Goal: Transaction & Acquisition: Purchase product/service

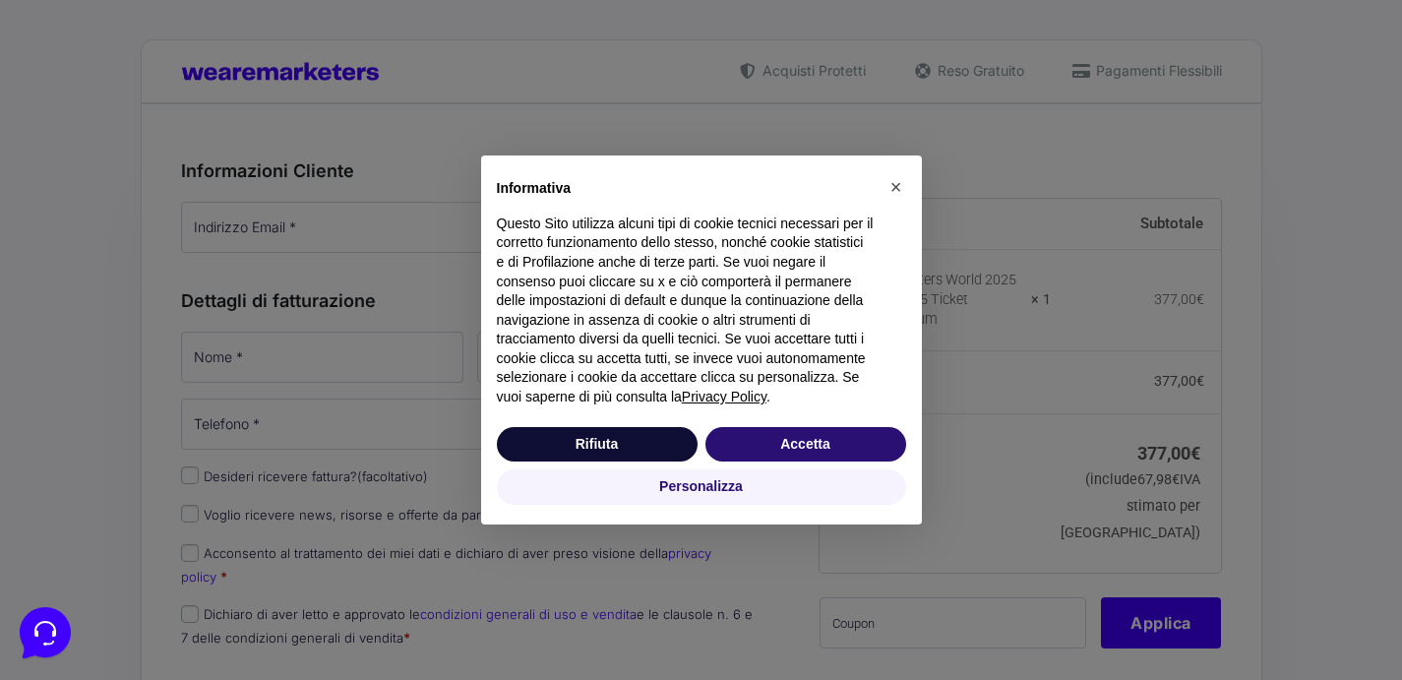
click at [812, 463] on div "Rifiuta Accetta" at bounding box center [701, 444] width 409 height 43
click at [806, 439] on button "Accetta" at bounding box center [805, 444] width 201 height 35
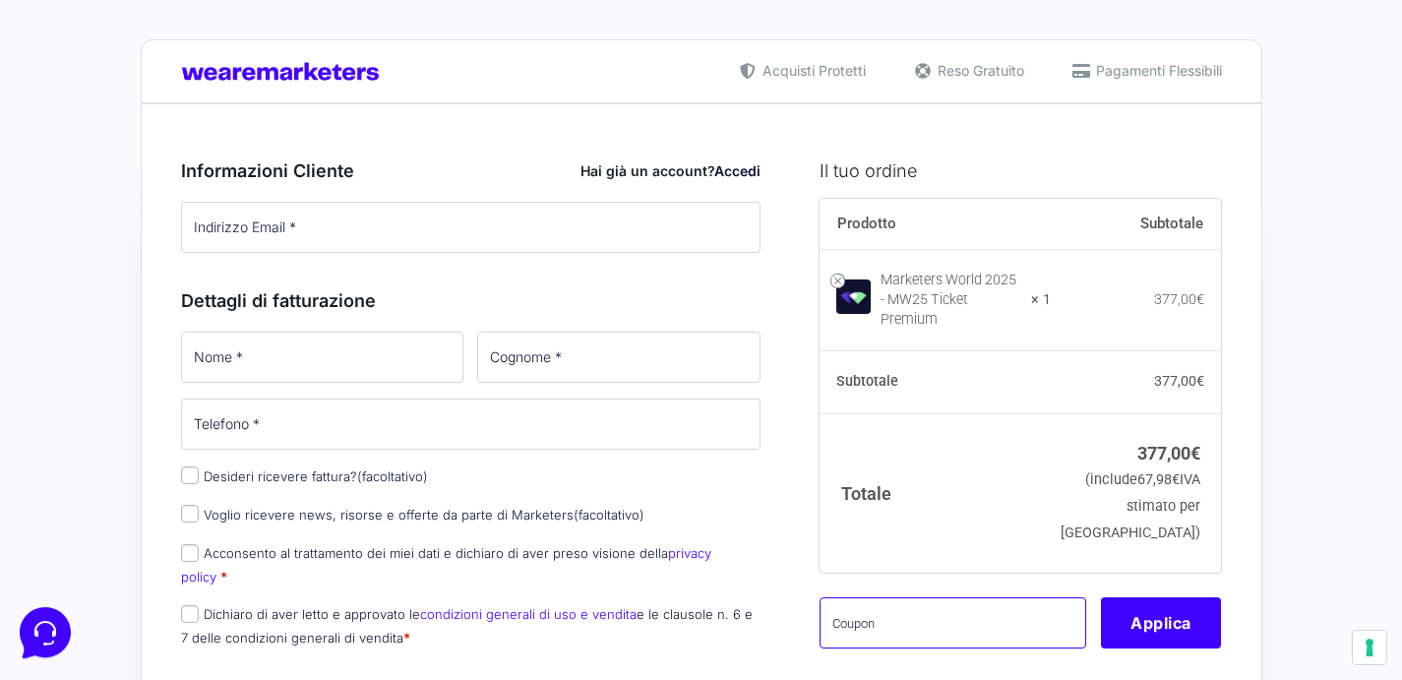
click at [906, 616] on input "text" at bounding box center [953, 622] width 267 height 51
click at [914, 618] on input "text" at bounding box center [953, 622] width 267 height 51
paste input "MW25VALENTINABATT"
type input "MW25VALENTINABATT"
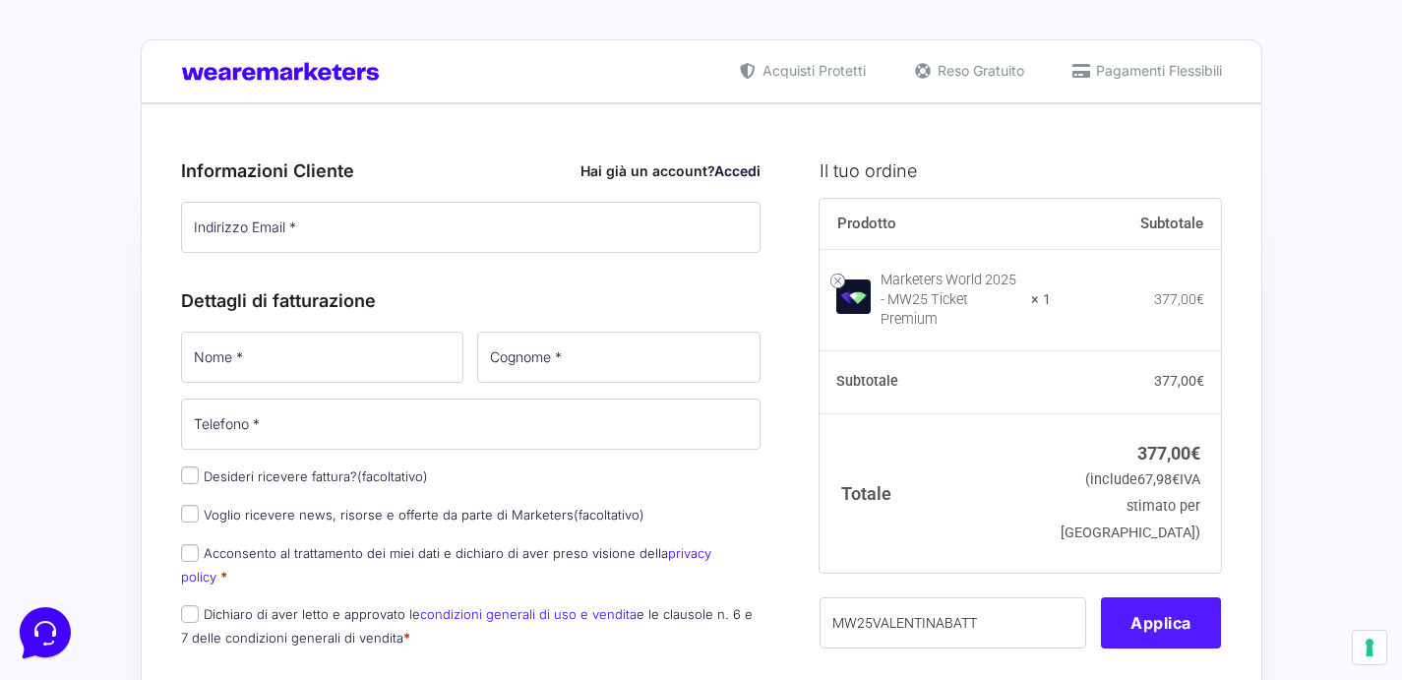
click at [1144, 607] on button "Applica" at bounding box center [1161, 622] width 120 height 51
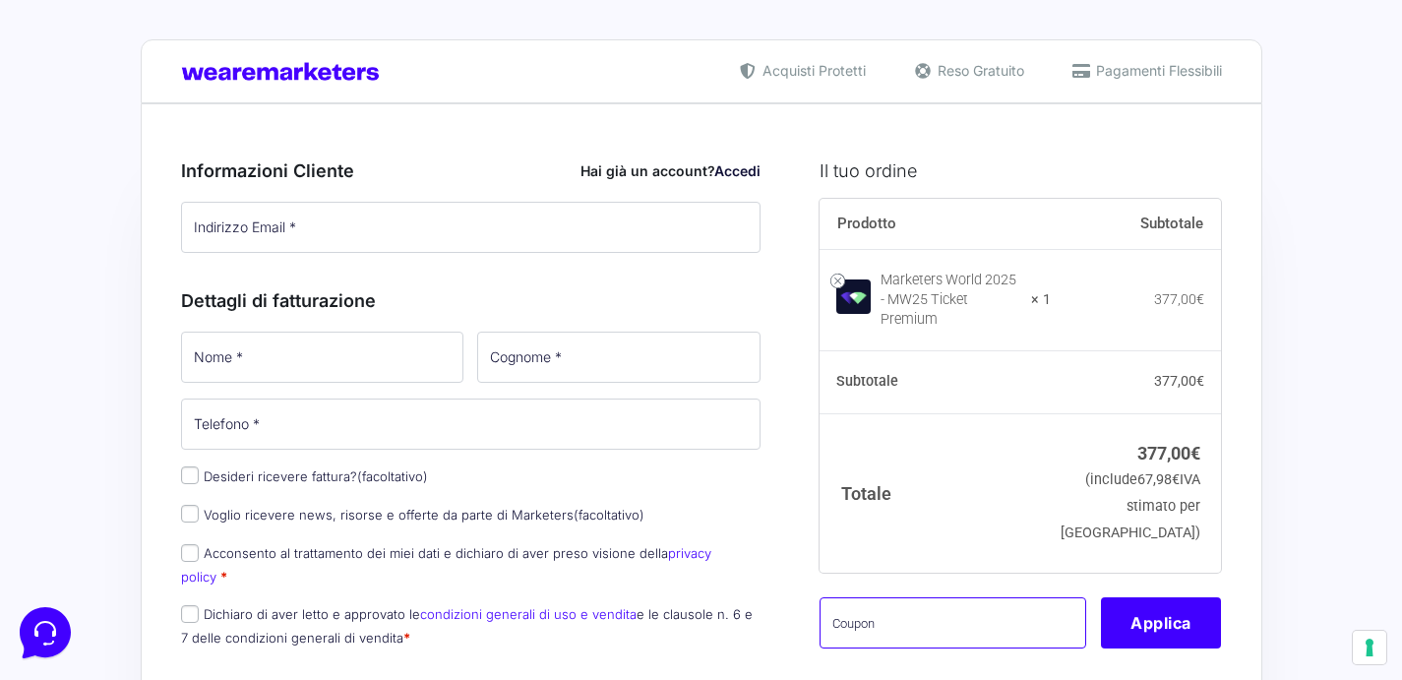
click at [927, 600] on input "text" at bounding box center [953, 622] width 267 height 51
paste input "MW25VALENTINABATT"
type input "MW25VALENTINABATT"
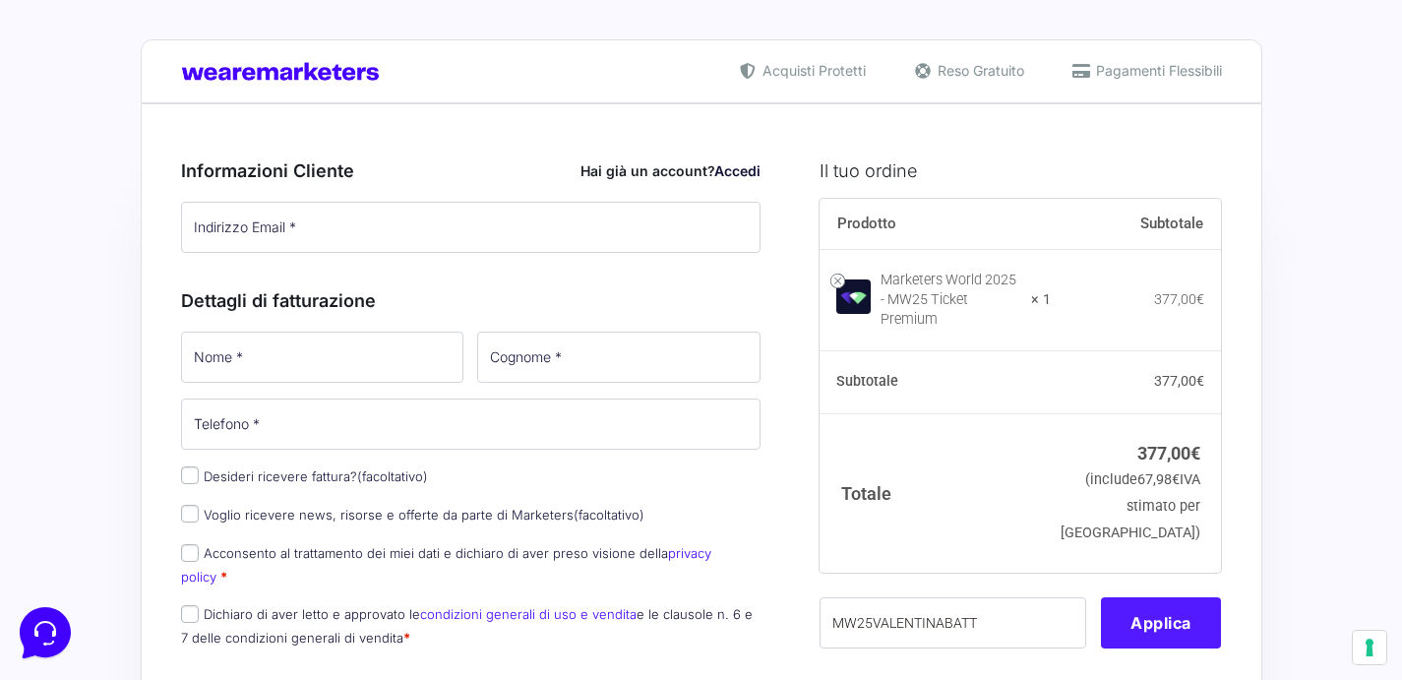
click at [1194, 615] on button "Applica" at bounding box center [1161, 622] width 120 height 51
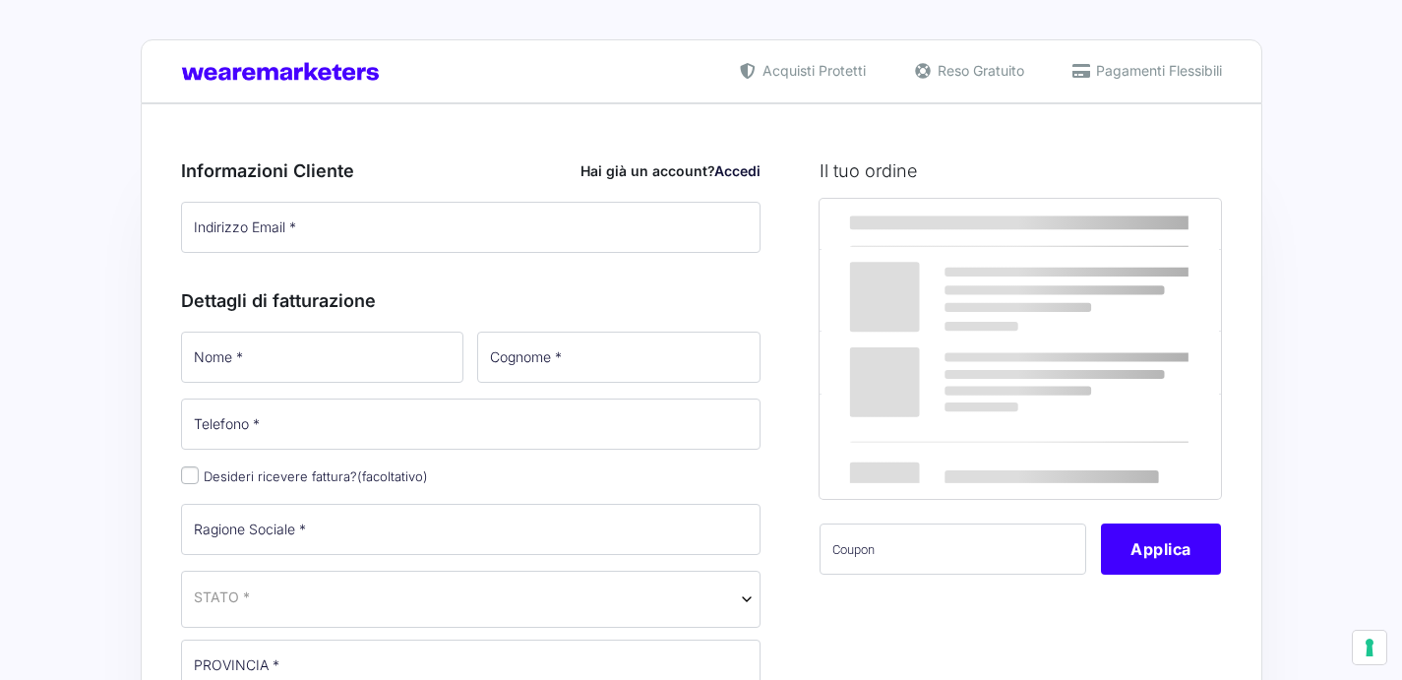
select select
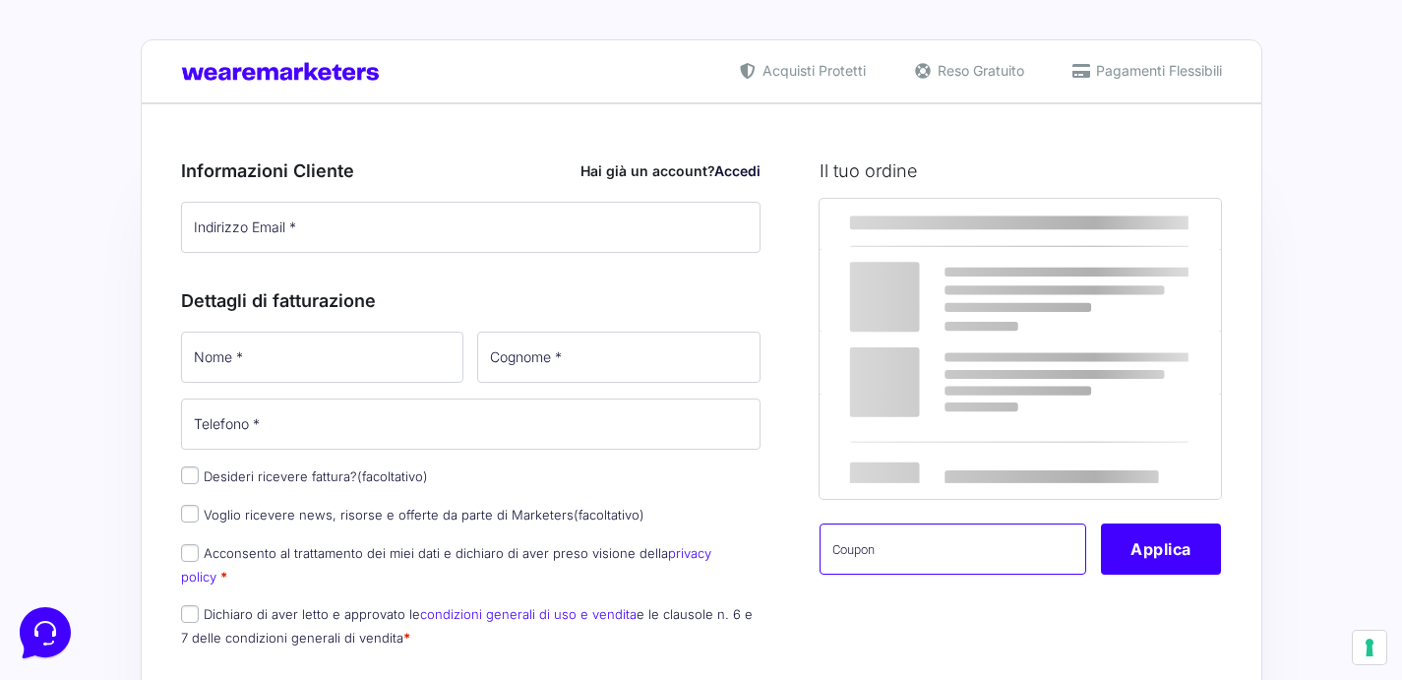
click at [918, 581] on div "Prodotto Subtotale Marketers World 2025 - MW25 Ticket Standard × 1 327,00 € Sub…" at bounding box center [1020, 399] width 401 height 401
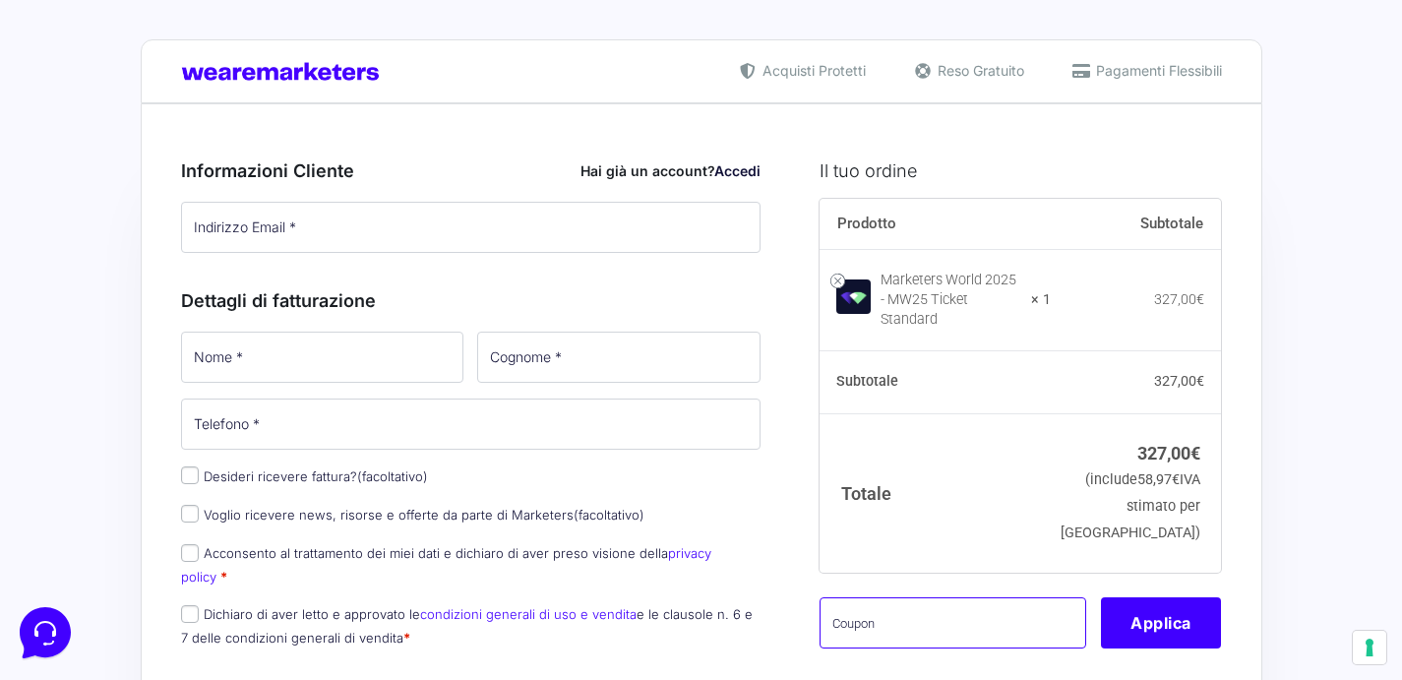
paste input "MW25VALENTINABATT"
type input "MW25VALENTINABATT"
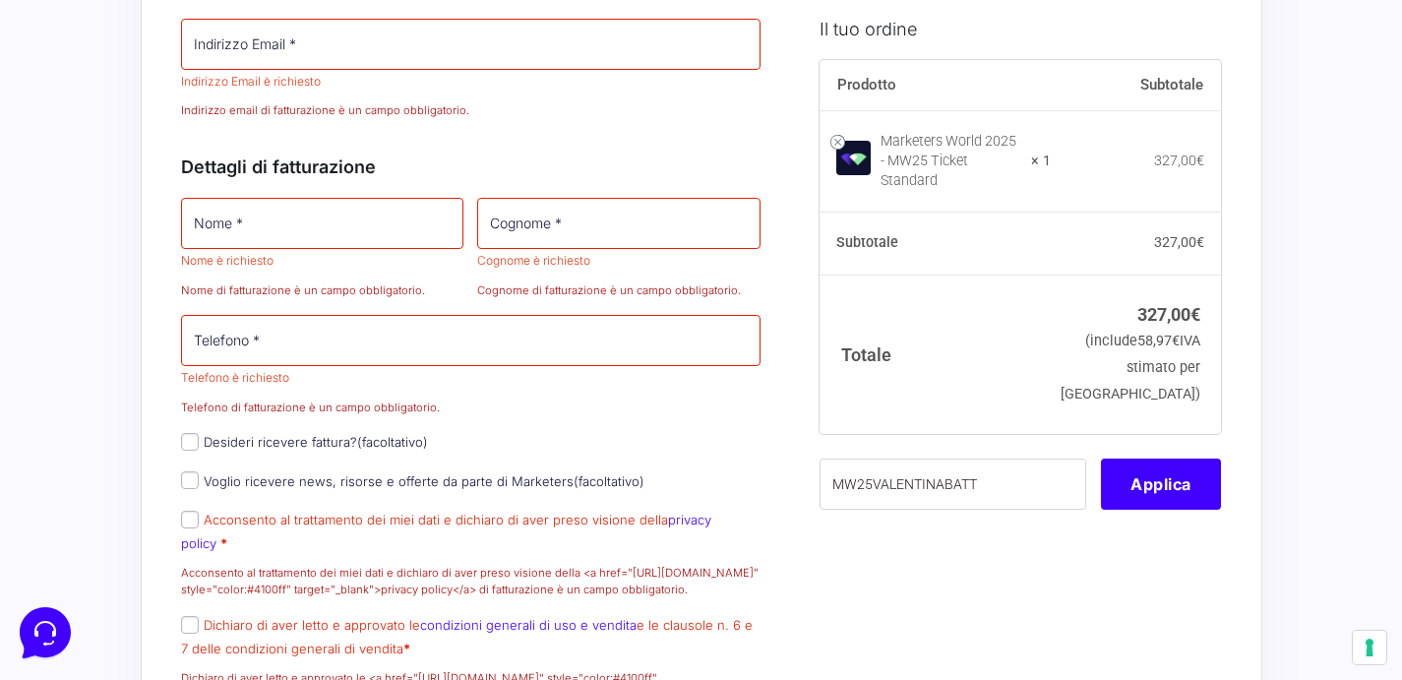
scroll to position [552, 0]
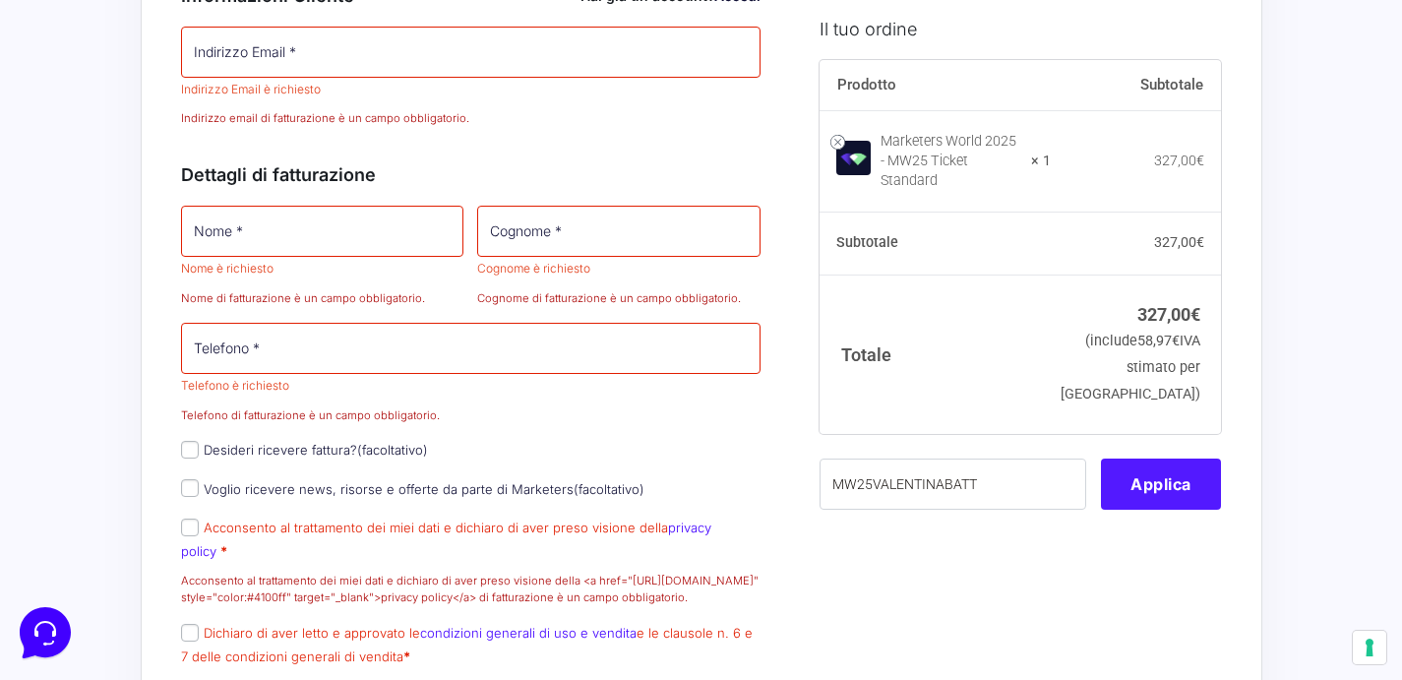
click at [1174, 493] on button "Applica" at bounding box center [1161, 483] width 120 height 51
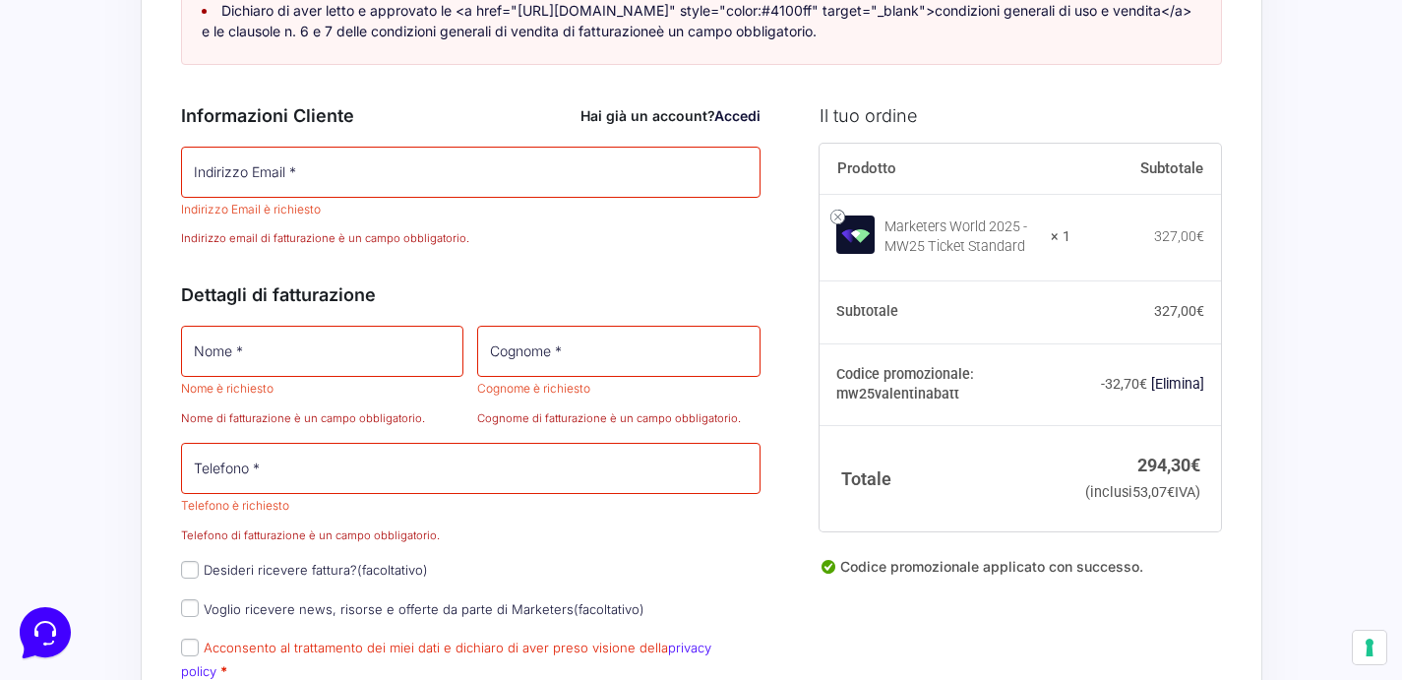
scroll to position [425, 0]
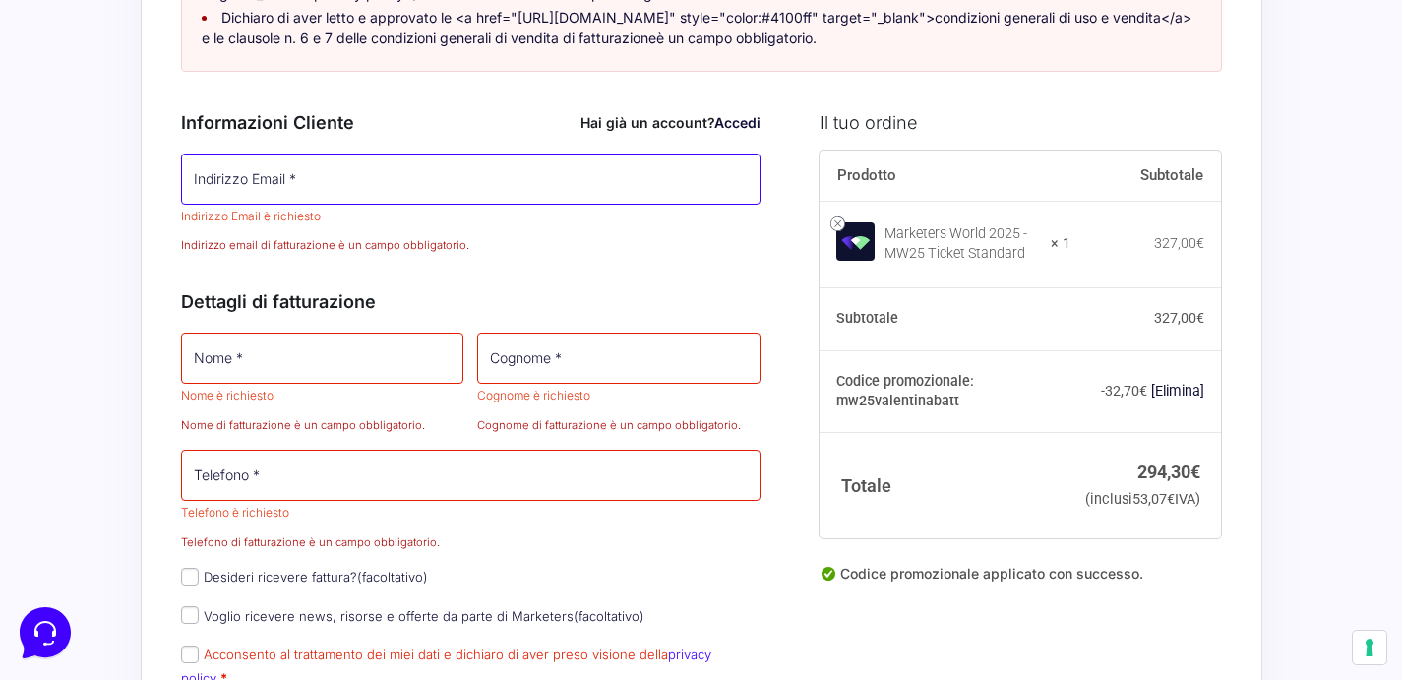
click at [374, 202] on input "Indirizzo Email *" at bounding box center [471, 178] width 581 height 51
type input "[EMAIL_ADDRESS][DOMAIN_NAME]"
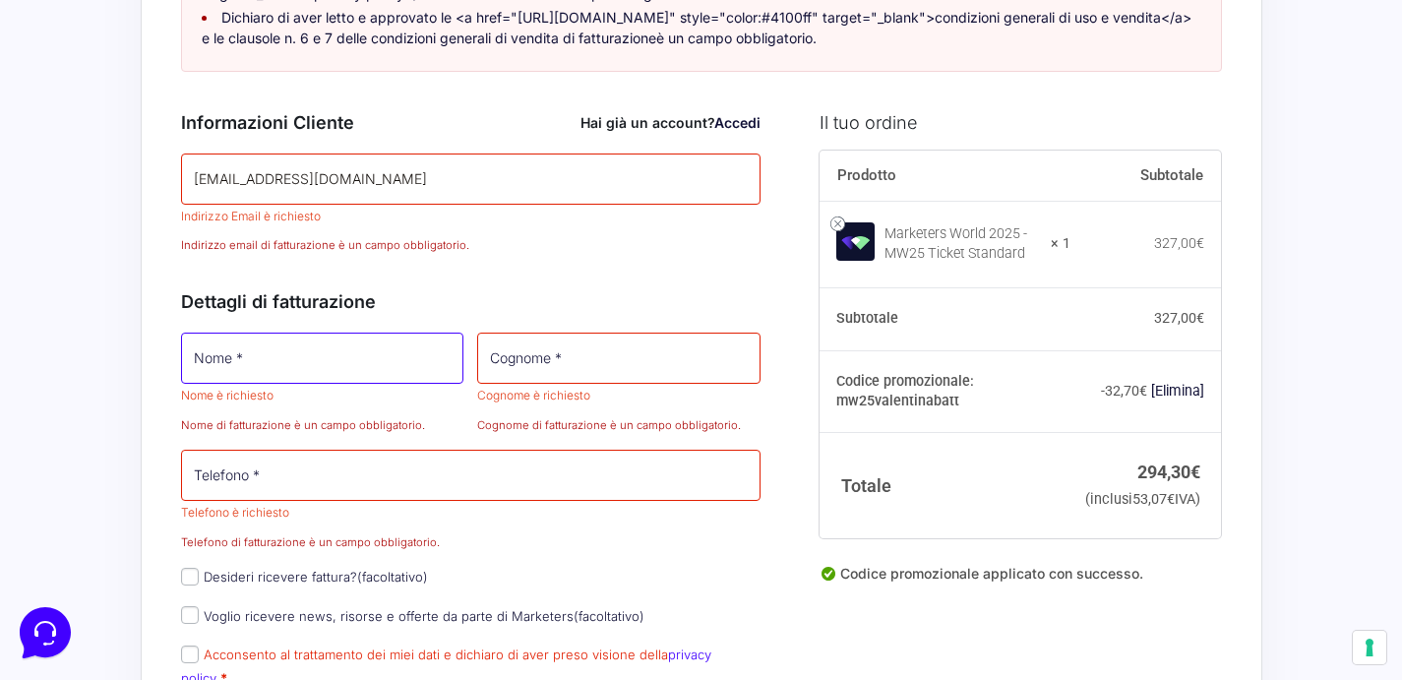
type input "[PERSON_NAME]"
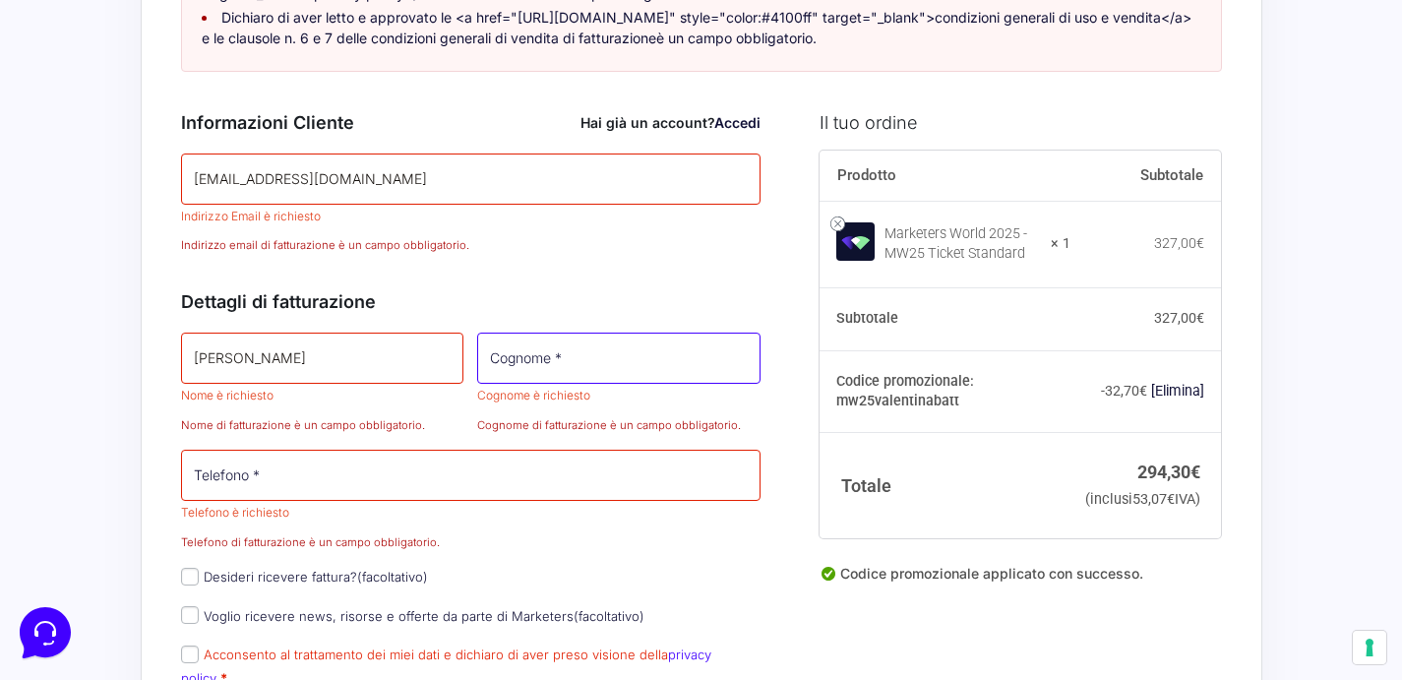
type input "Marangoni"
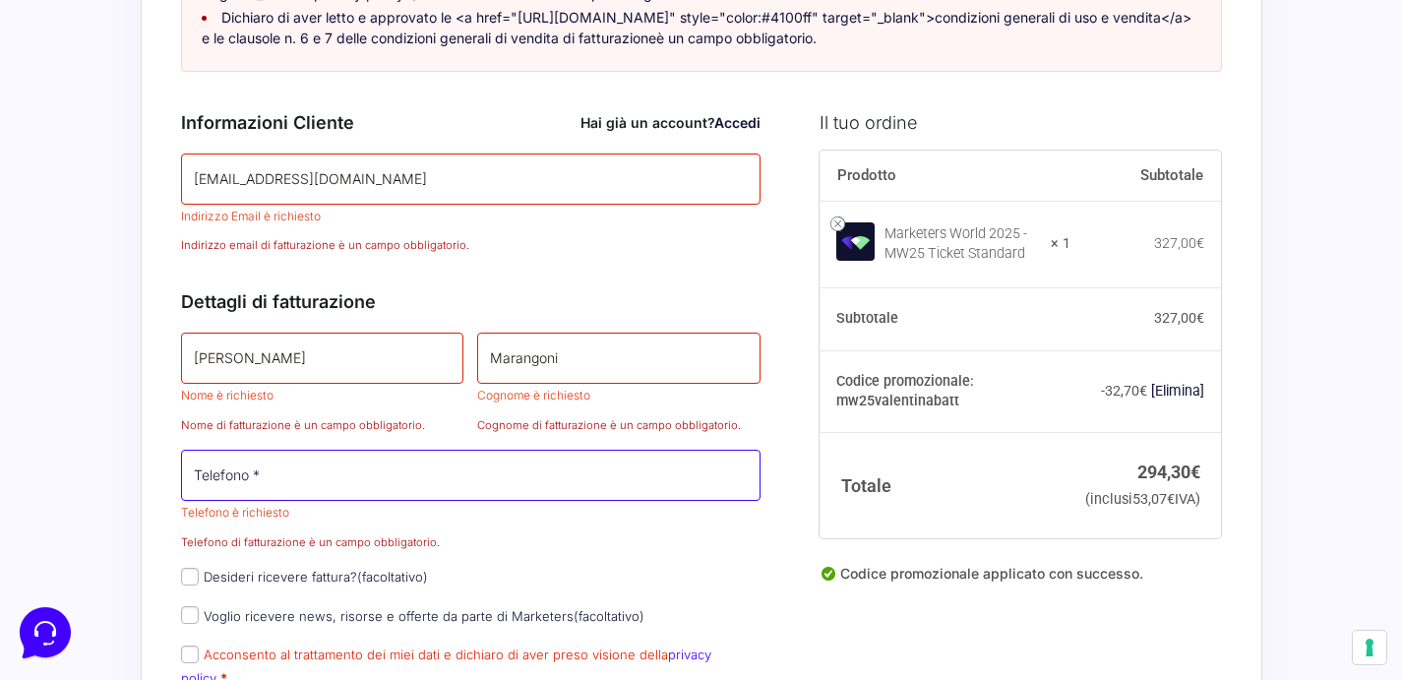
type input "[PHONE_NUMBER]"
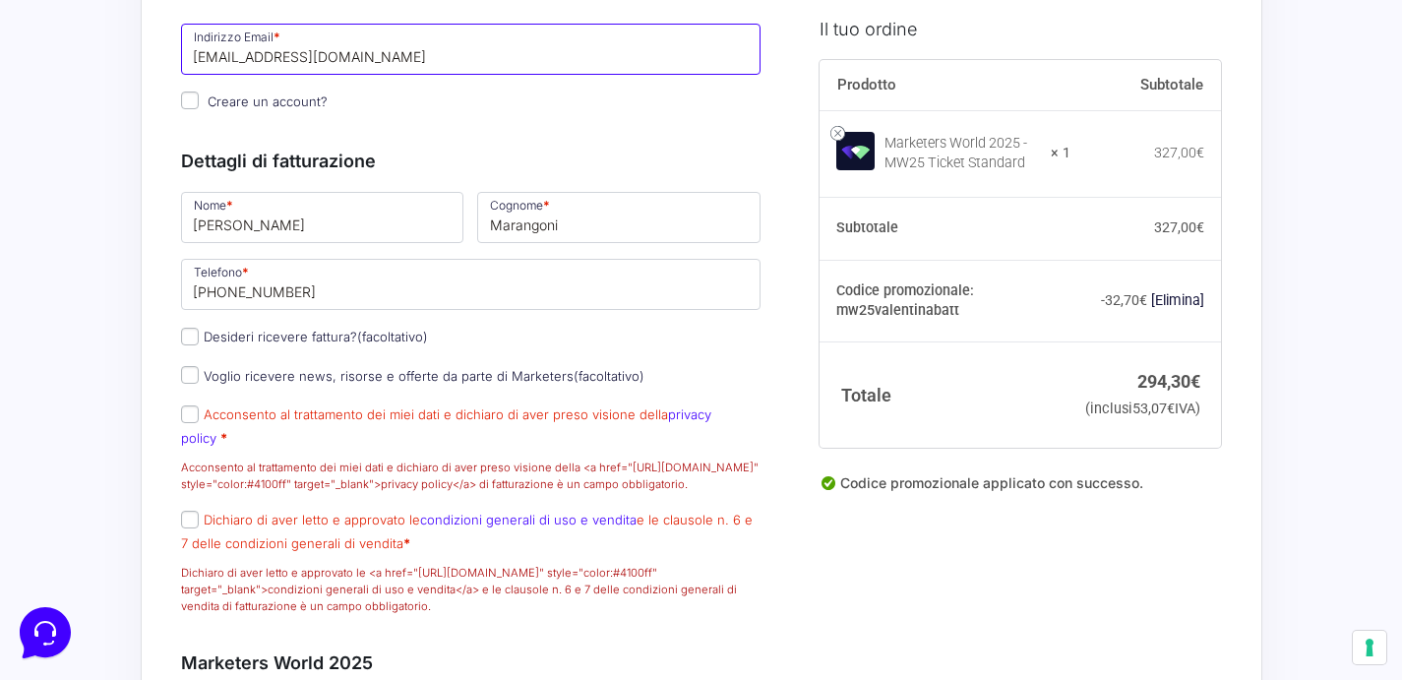
scroll to position [562, 0]
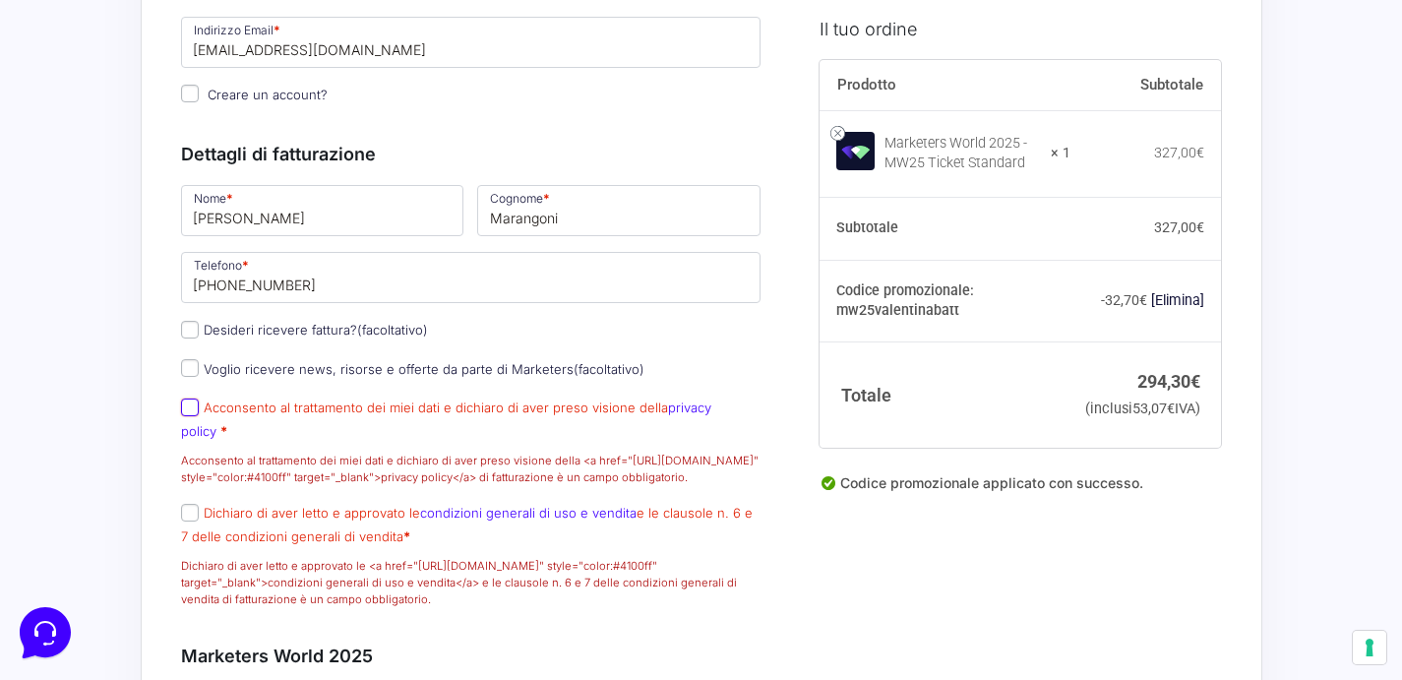
click at [188, 416] on input "Acconsento al trattamento dei miei dati e dichiaro di aver preso visione della …" at bounding box center [190, 407] width 18 height 18
checkbox input "true"
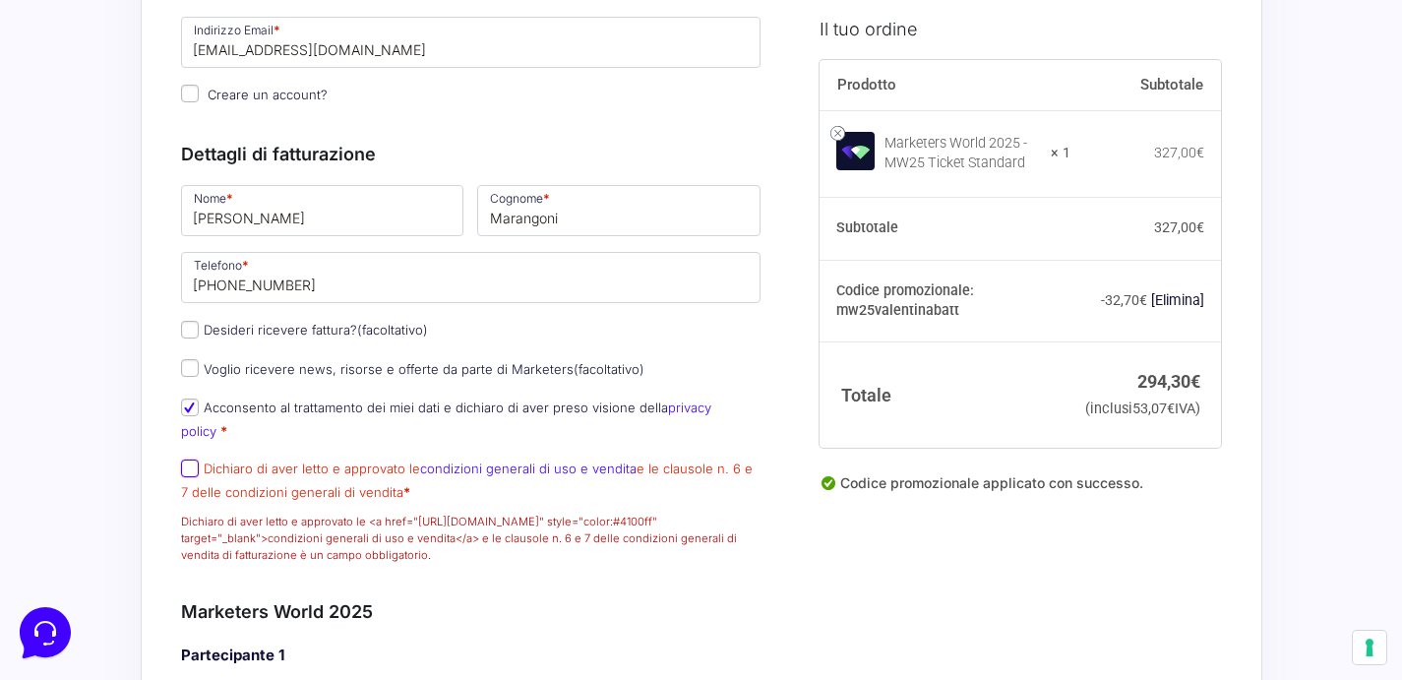
click at [190, 468] on input "Dichiaro di aver letto e approvato le condizioni generali di uso e vendita e le…" at bounding box center [190, 468] width 18 height 18
checkbox input "true"
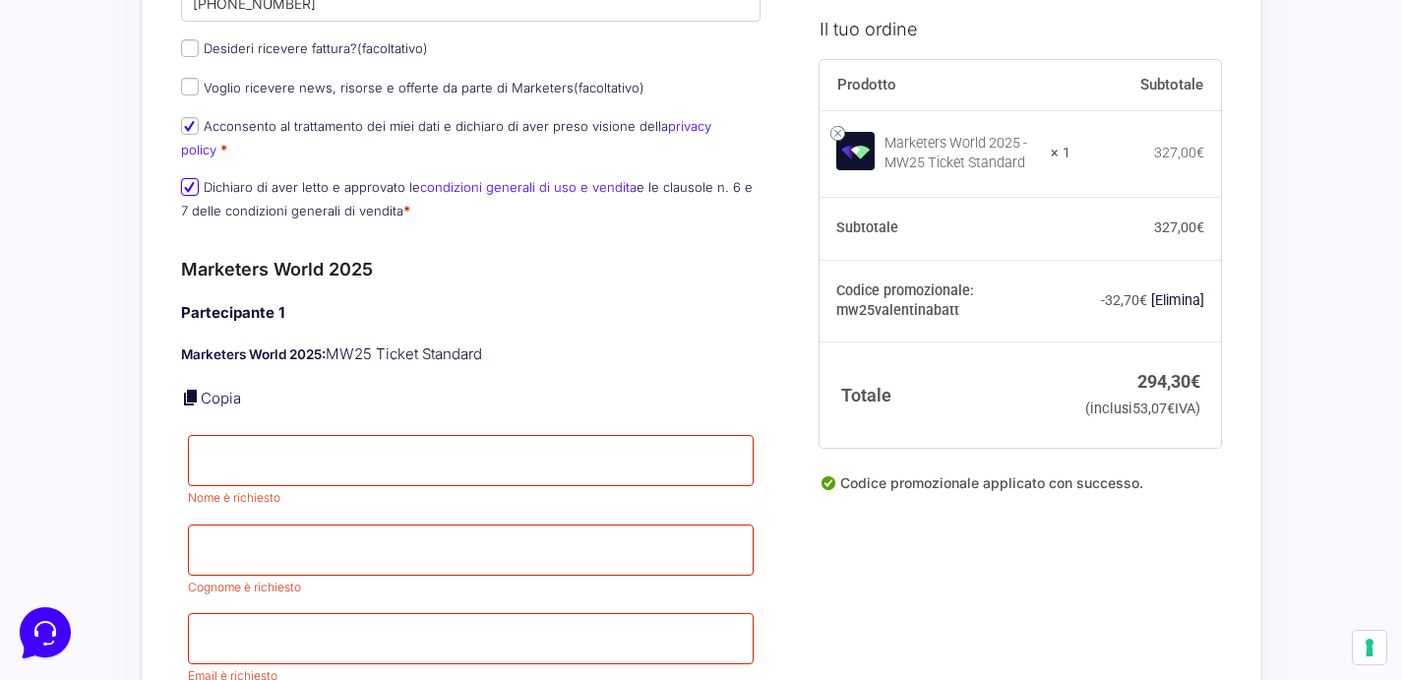
scroll to position [847, 0]
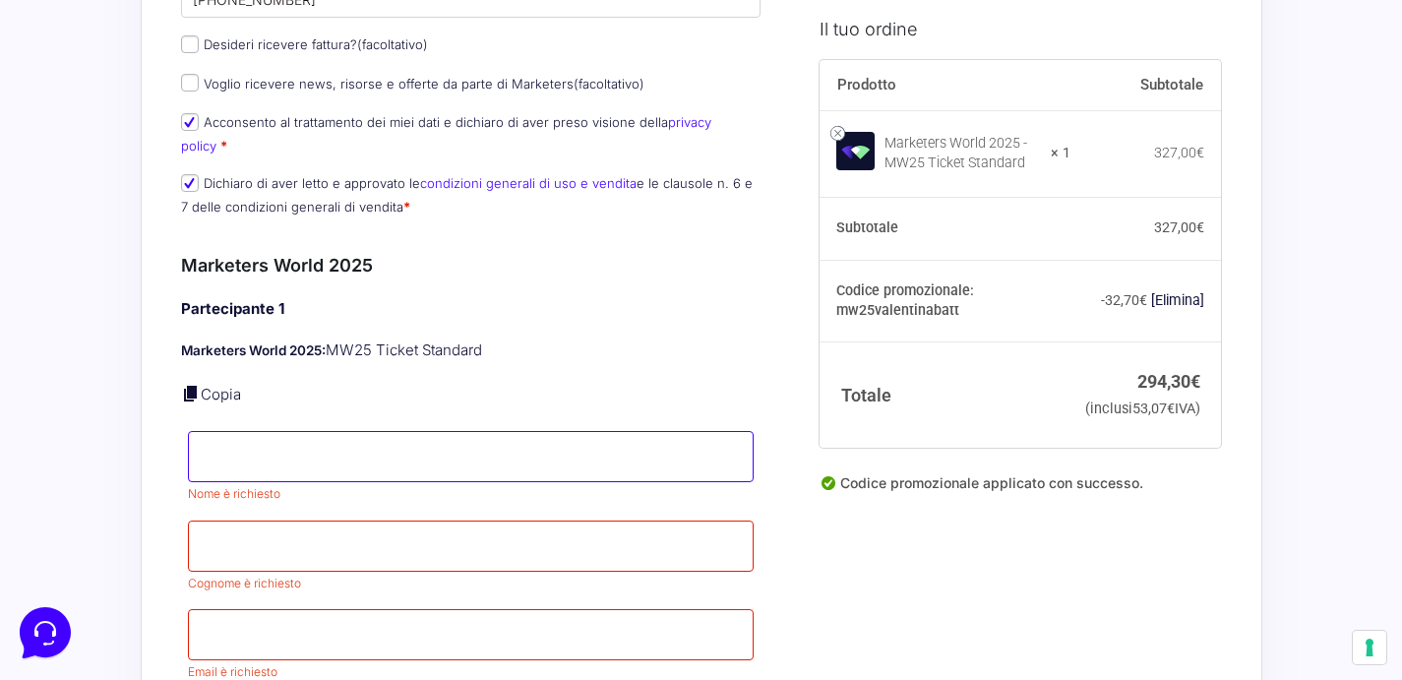
click at [248, 456] on input "Nome *" at bounding box center [471, 456] width 567 height 51
type input "[PERSON_NAME]"
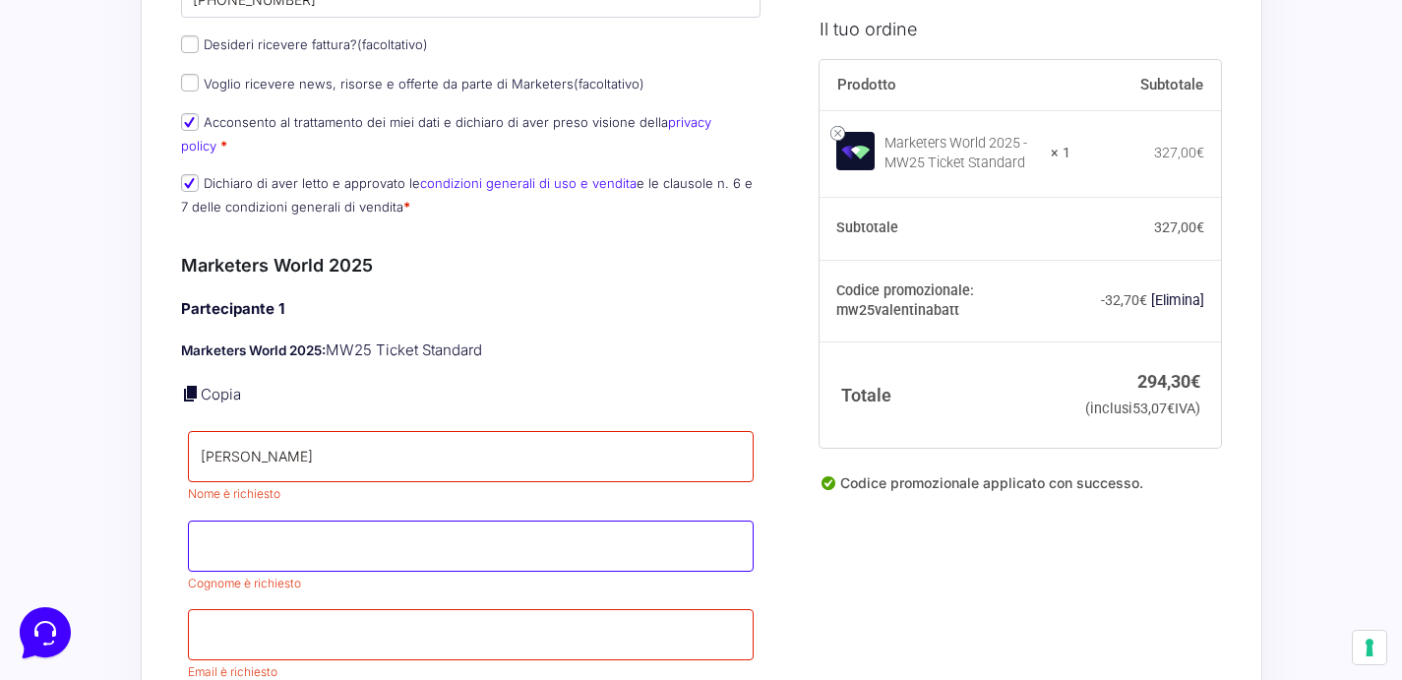
type input "Marangoni"
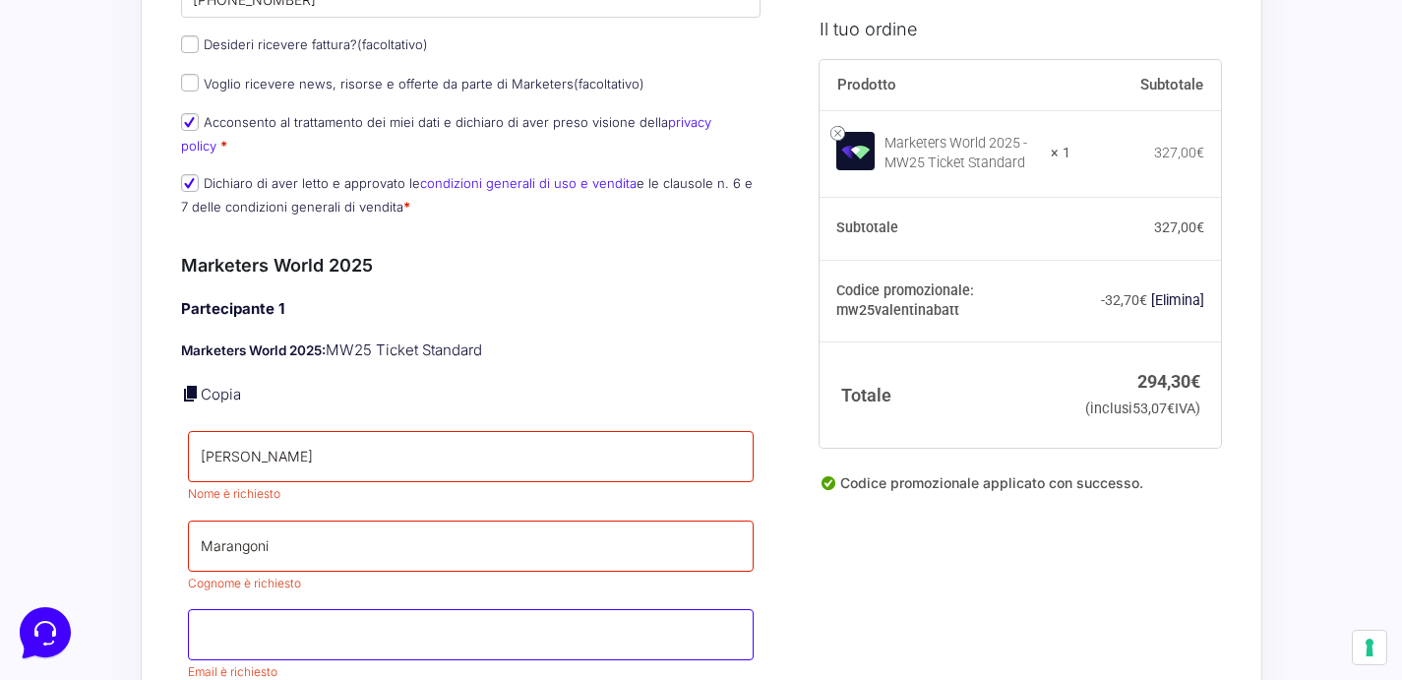
type input "[EMAIL_ADDRESS][DOMAIN_NAME]"
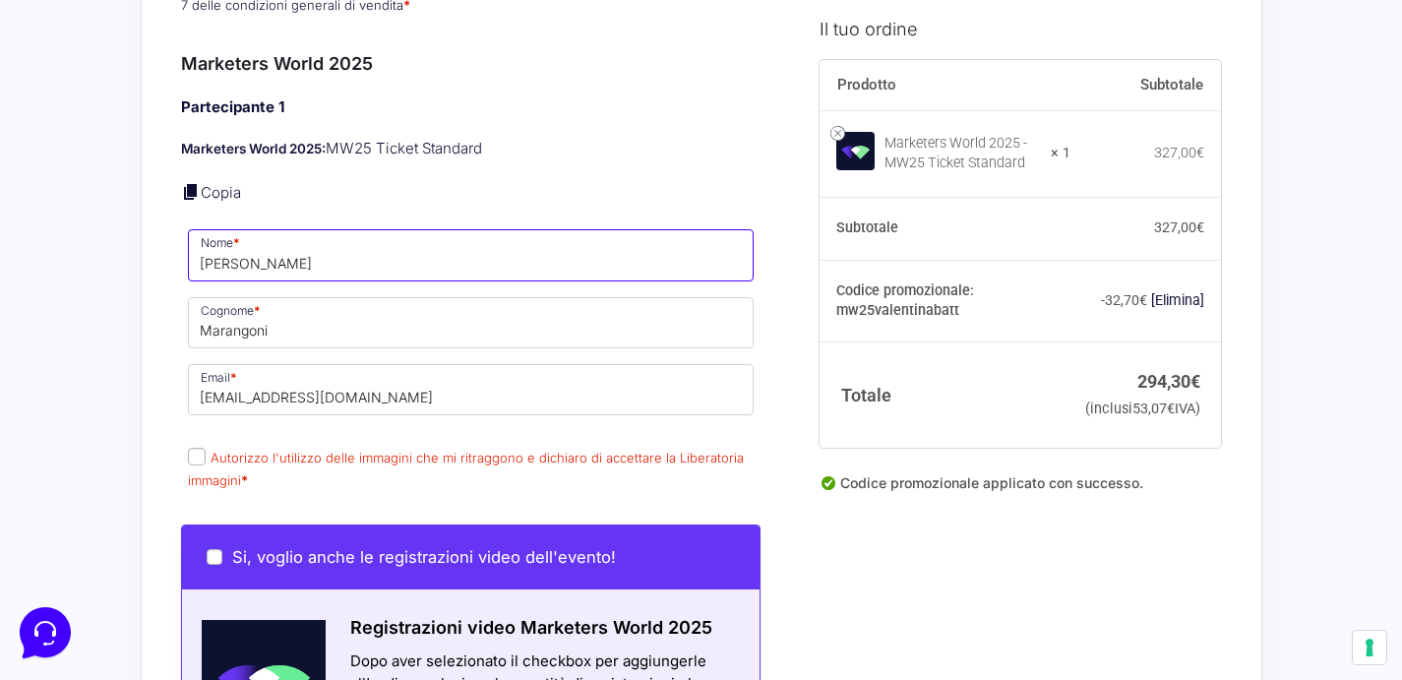
scroll to position [1055, 0]
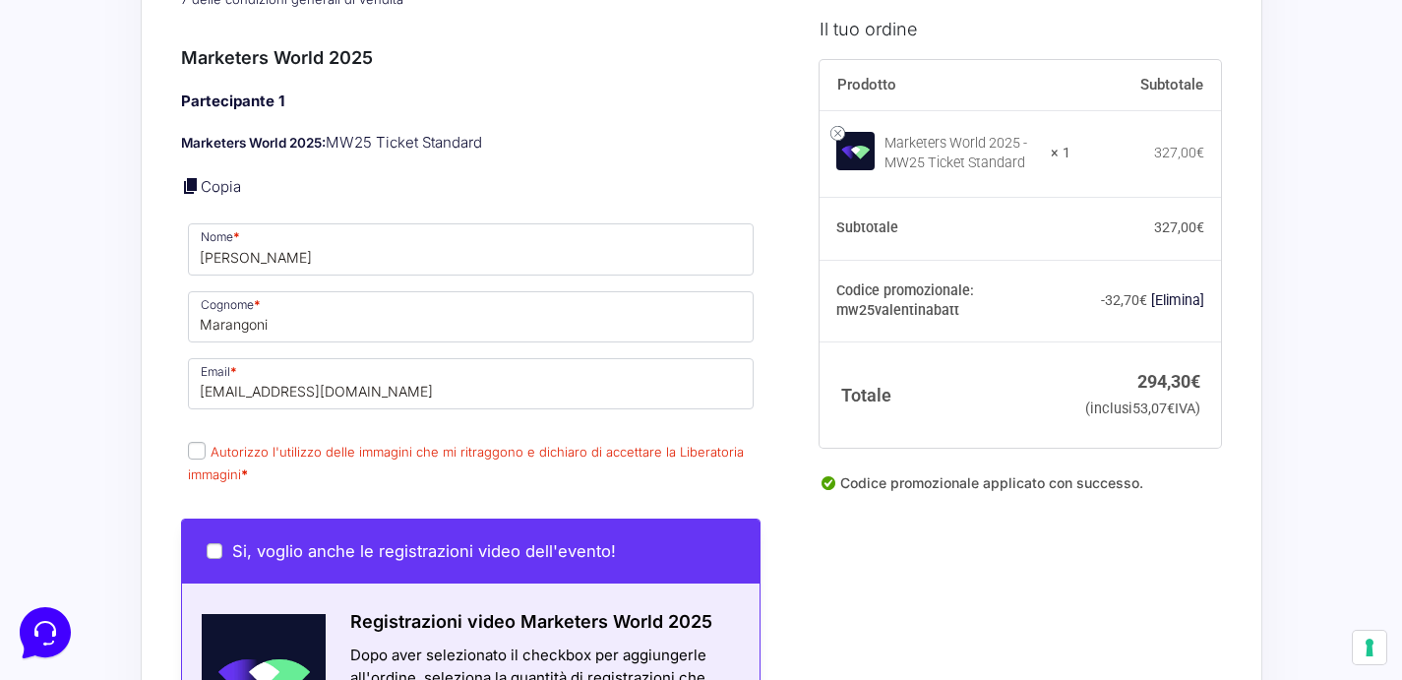
click at [197, 455] on input "Autorizzo l'utilizzo delle immagini che mi ritraggono e dichiaro di accettare l…" at bounding box center [197, 451] width 18 height 18
checkbox input "true"
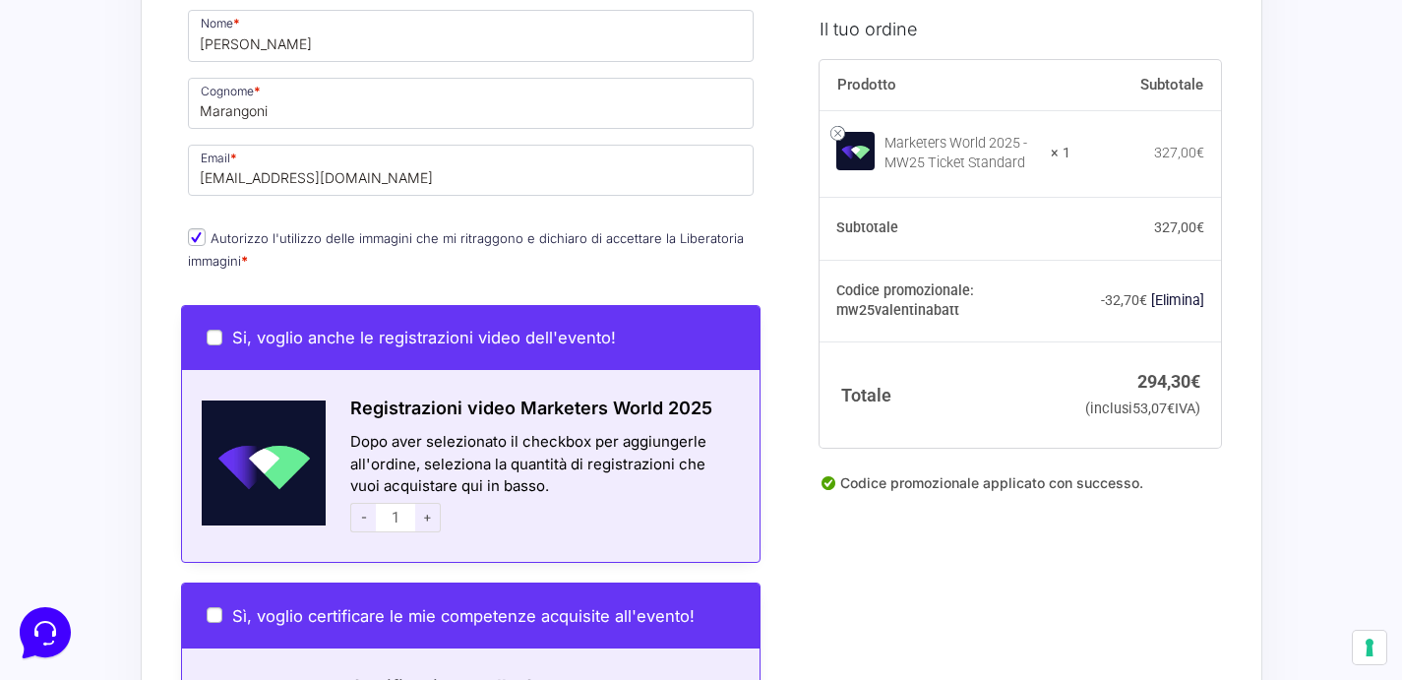
scroll to position [1272, 0]
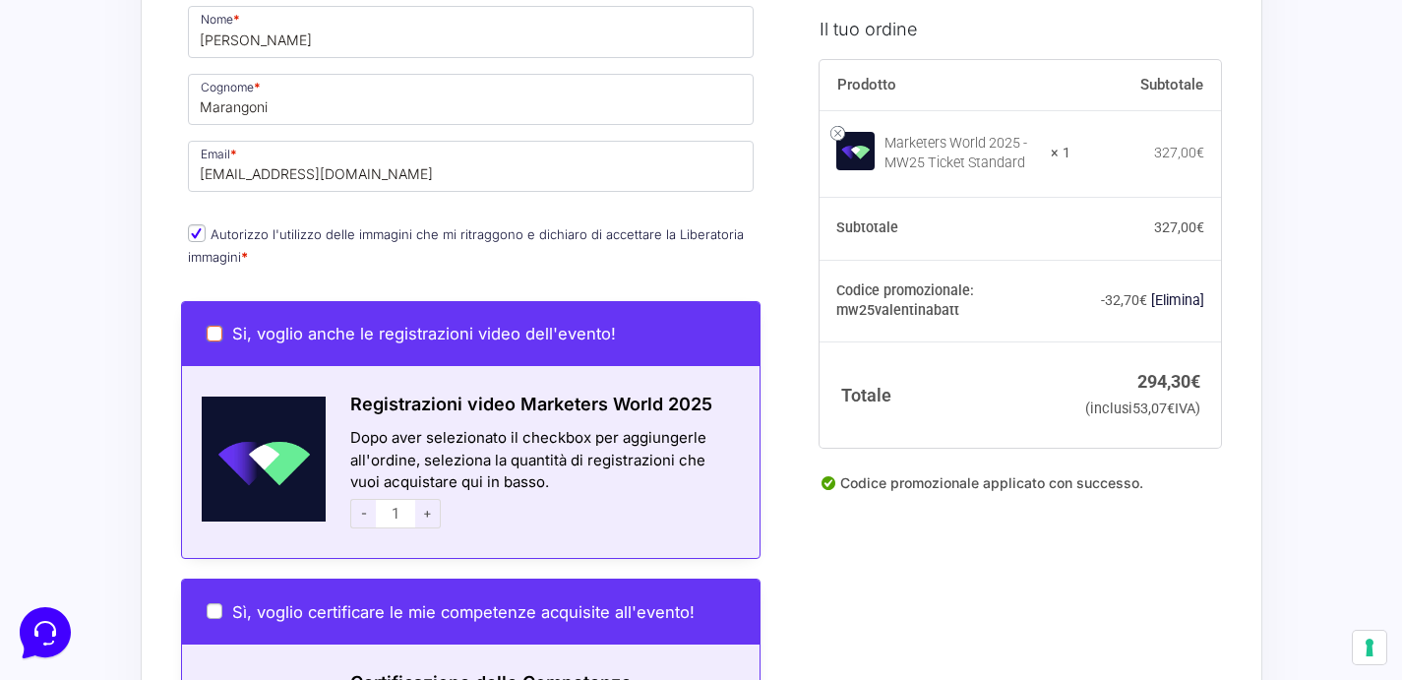
click at [213, 335] on input "Si, voglio anche le registrazioni video dell'evento!" at bounding box center [215, 334] width 16 height 16
checkbox input "true"
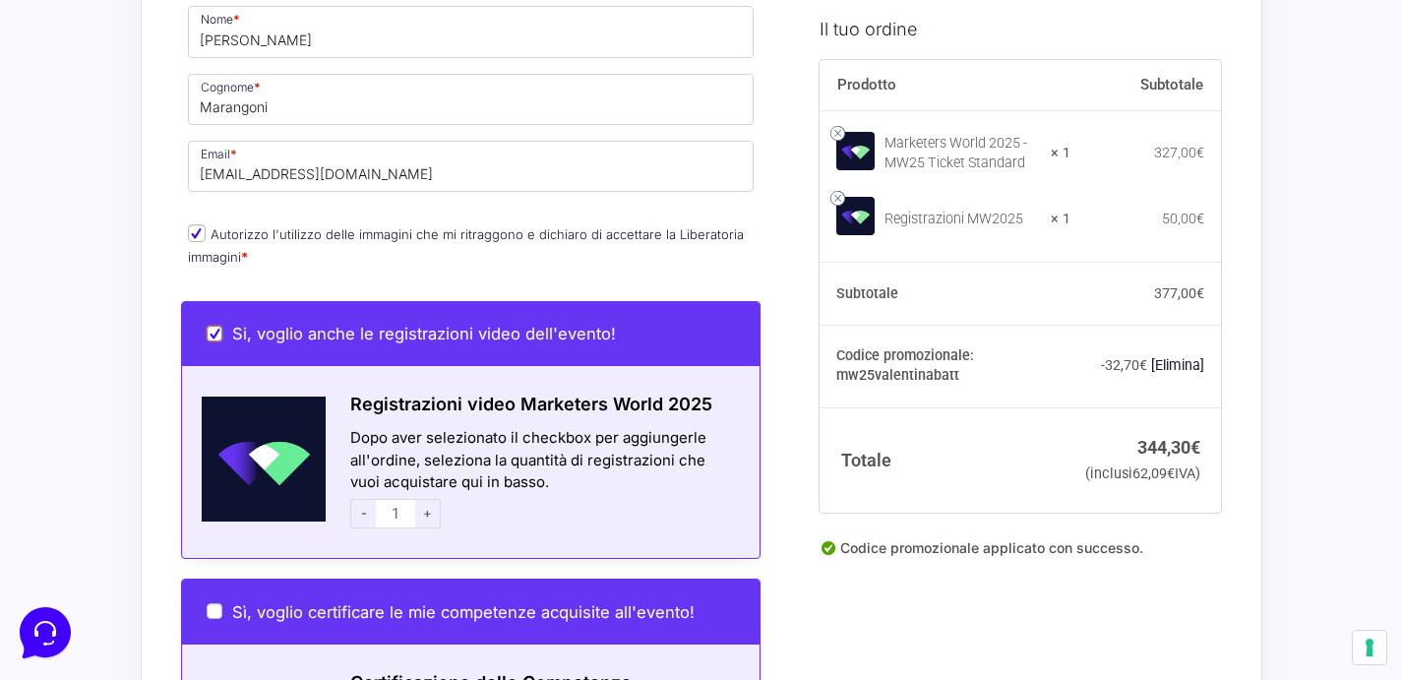
click at [211, 330] on input "Si, voglio anche le registrazioni video dell'evento!" at bounding box center [215, 334] width 16 height 16
checkbox input "false"
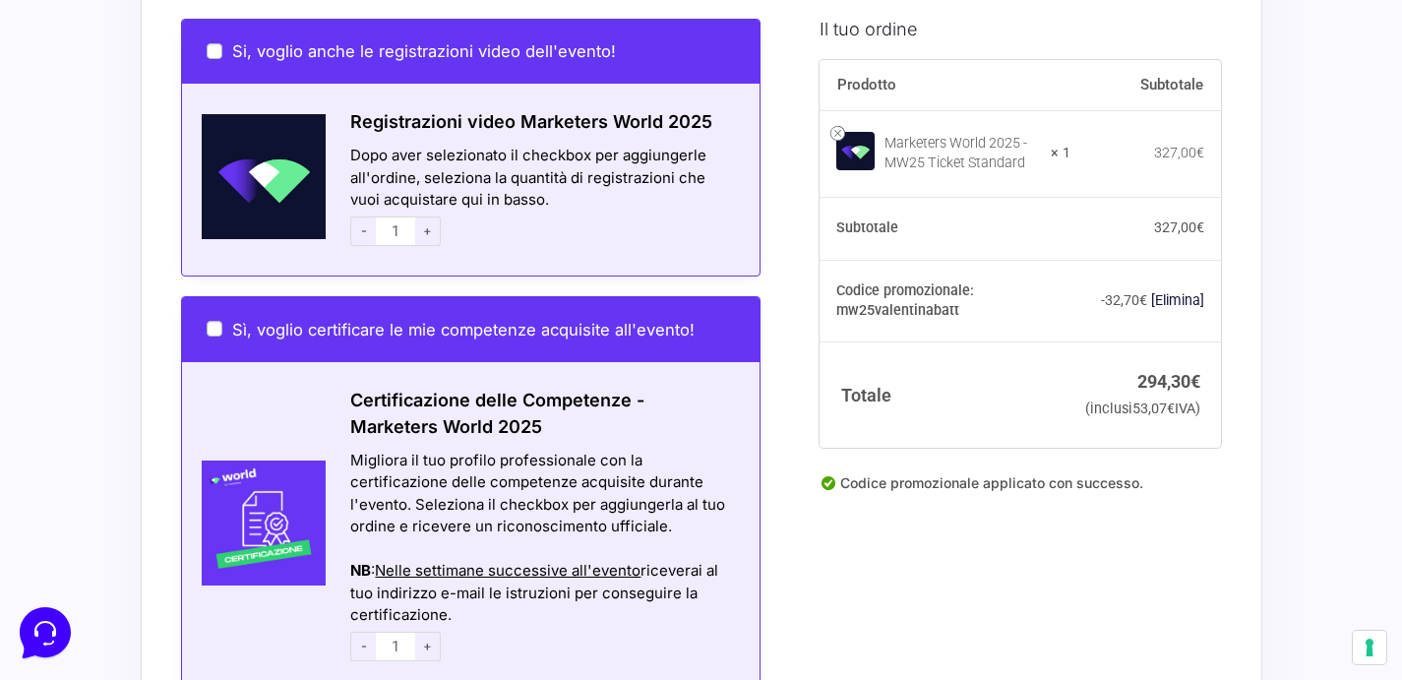
scroll to position [1560, 0]
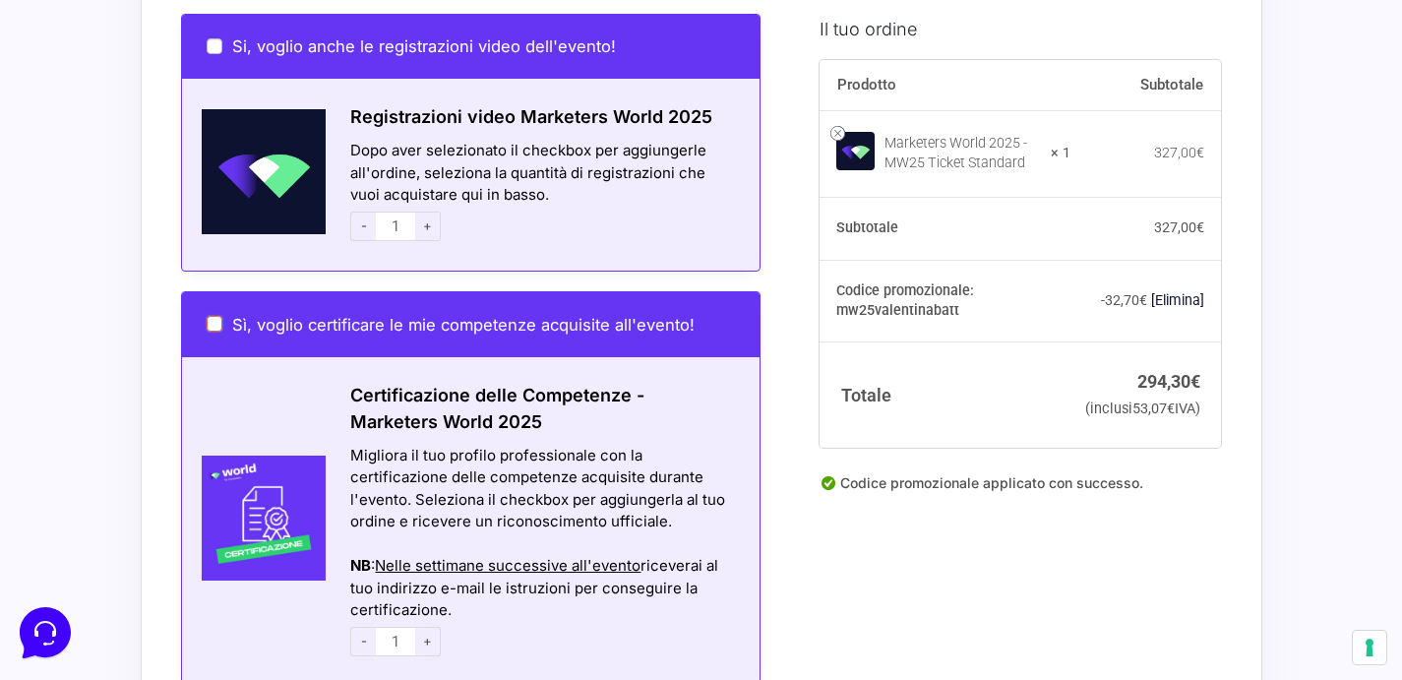
click at [214, 325] on input "Sì, voglio certificare le mie competenze acquisite all'evento!" at bounding box center [215, 324] width 16 height 16
checkbox input "true"
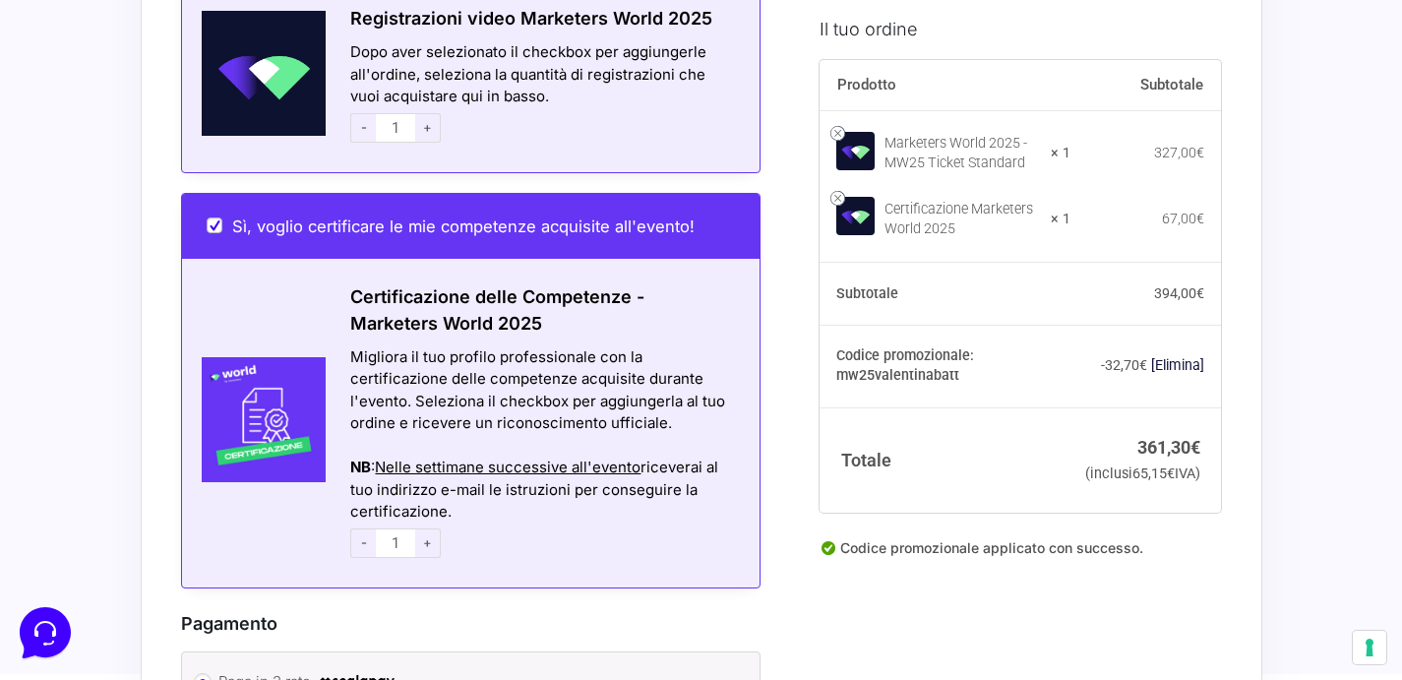
scroll to position [1660, 0]
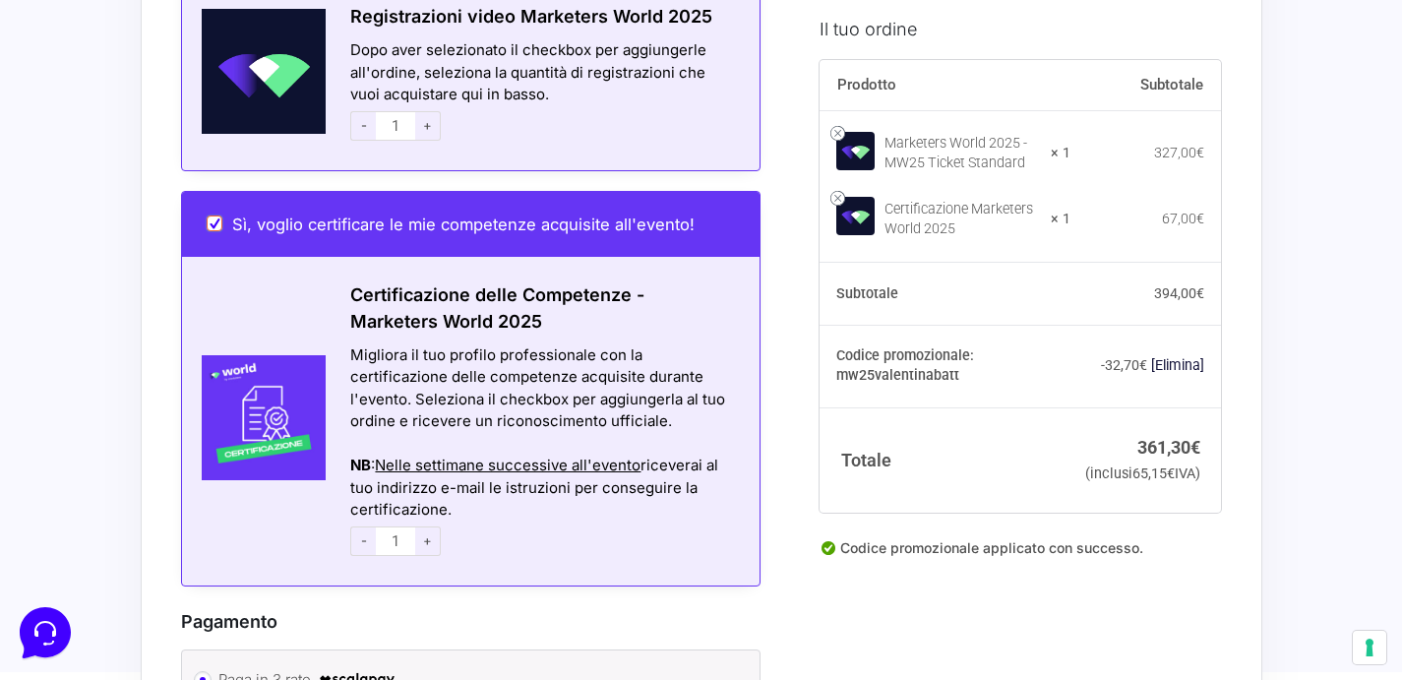
click at [212, 227] on input "Sì, voglio certificare le mie competenze acquisite all'evento!" at bounding box center [215, 223] width 16 height 16
checkbox input "false"
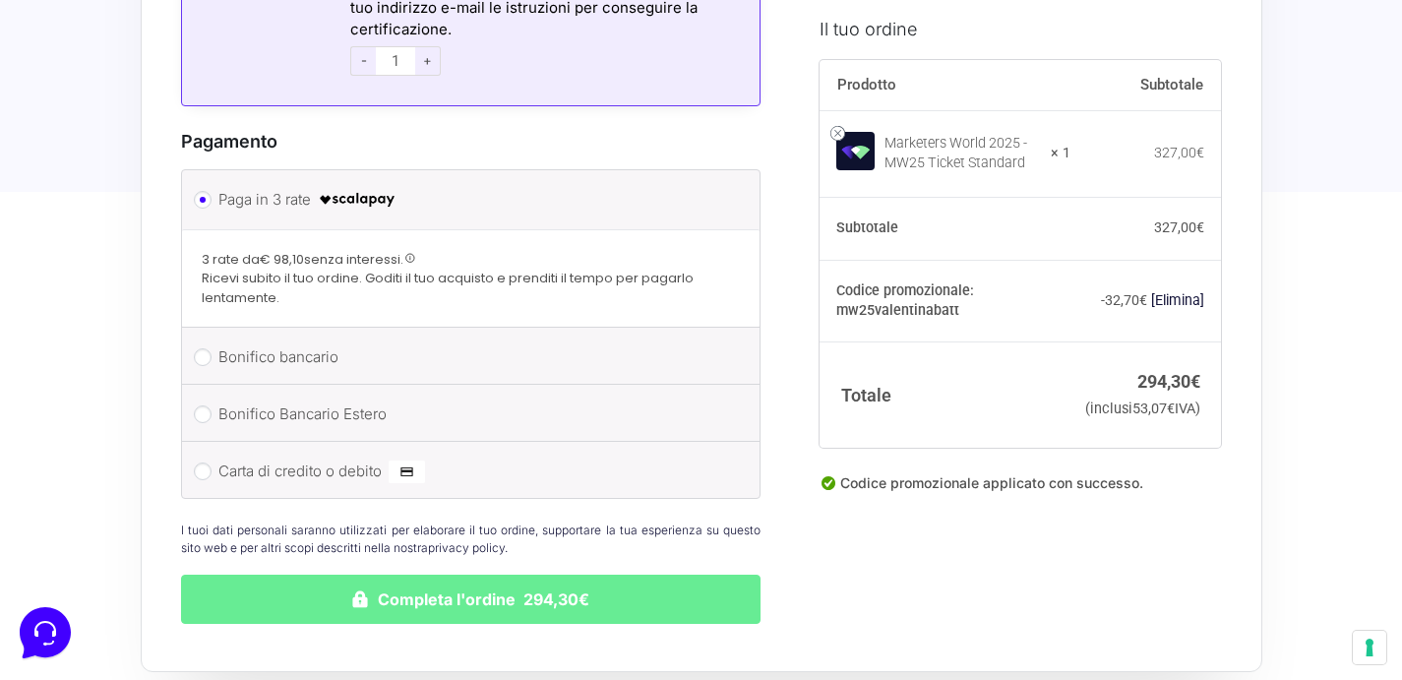
scroll to position [2145, 0]
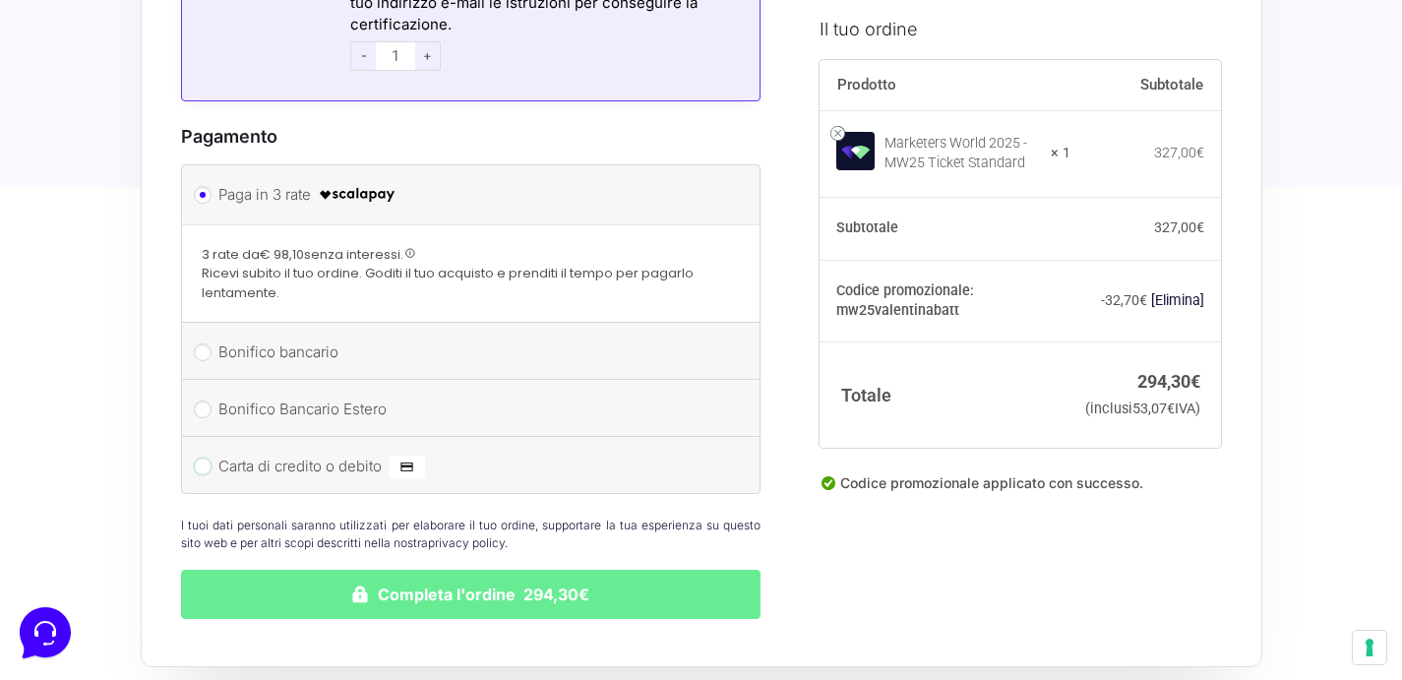
click at [199, 466] on input "Carta di credito o debito" at bounding box center [203, 467] width 18 height 18
radio input "true"
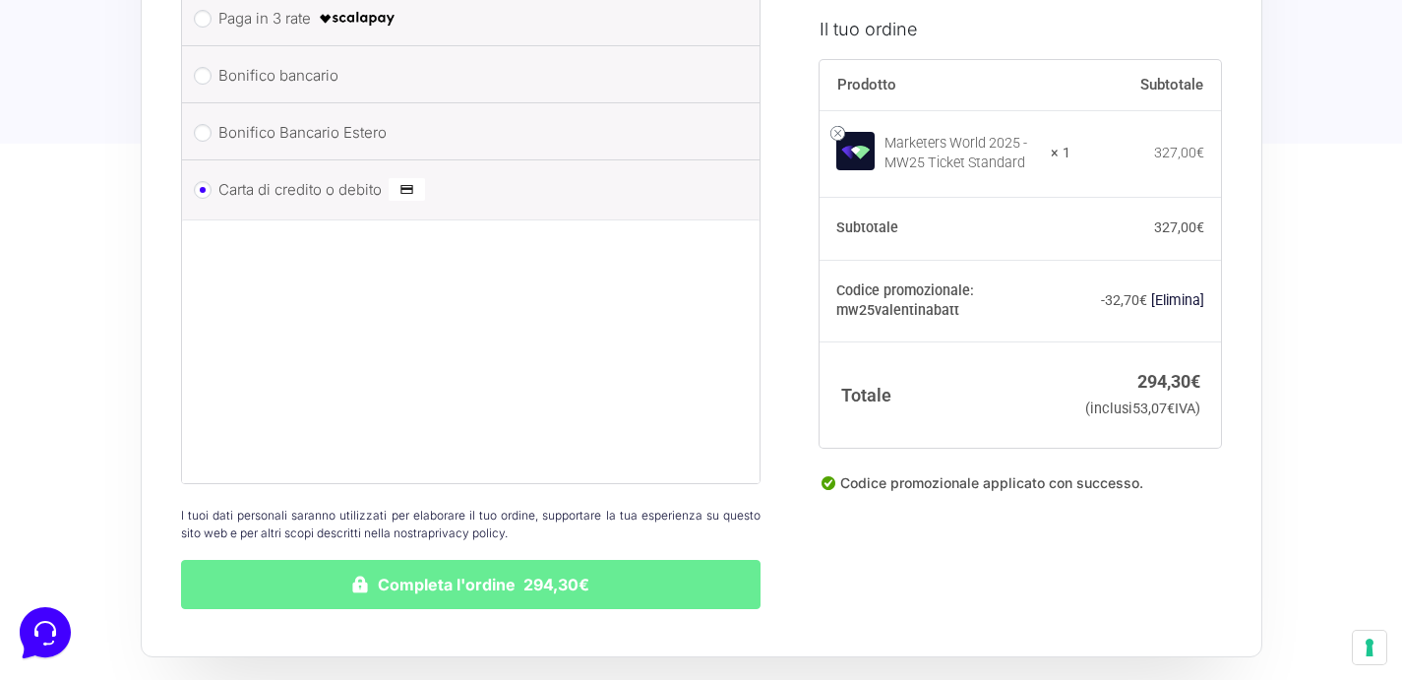
scroll to position [2325, 0]
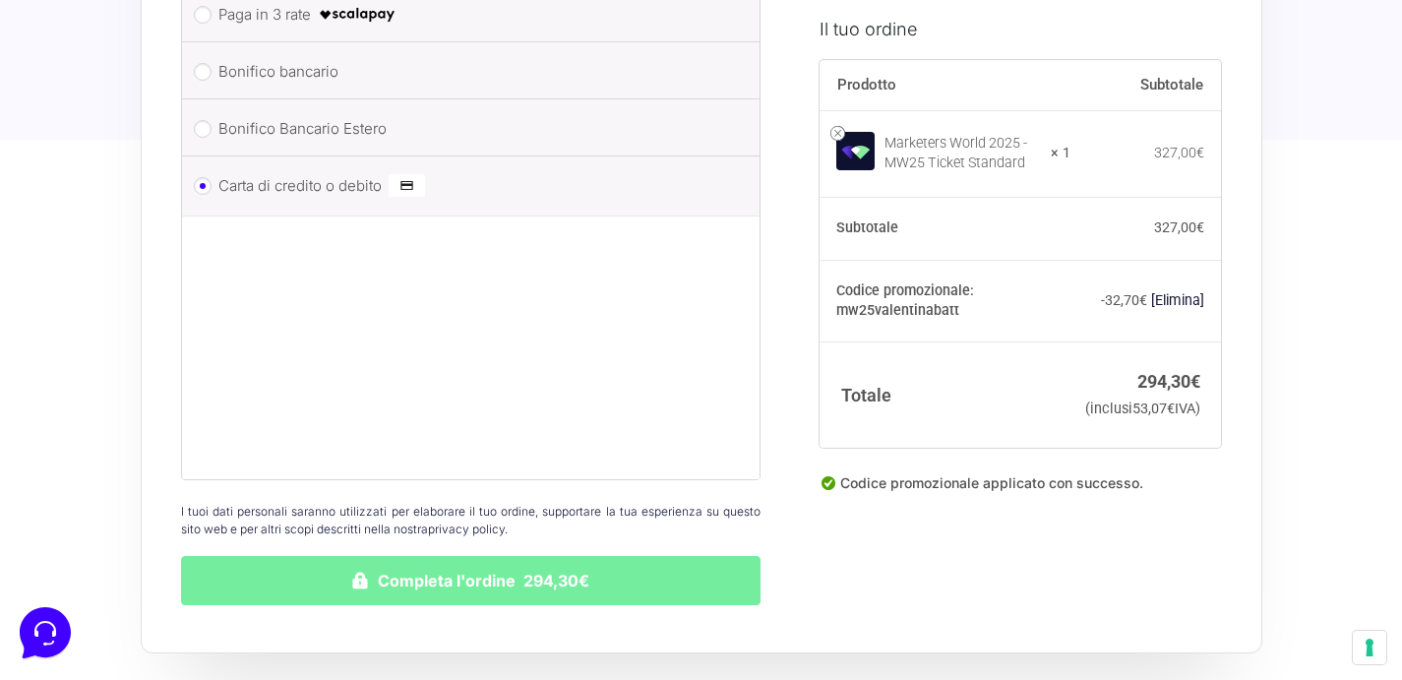
click at [423, 591] on button "Completa l'ordine 294,30€" at bounding box center [471, 580] width 581 height 49
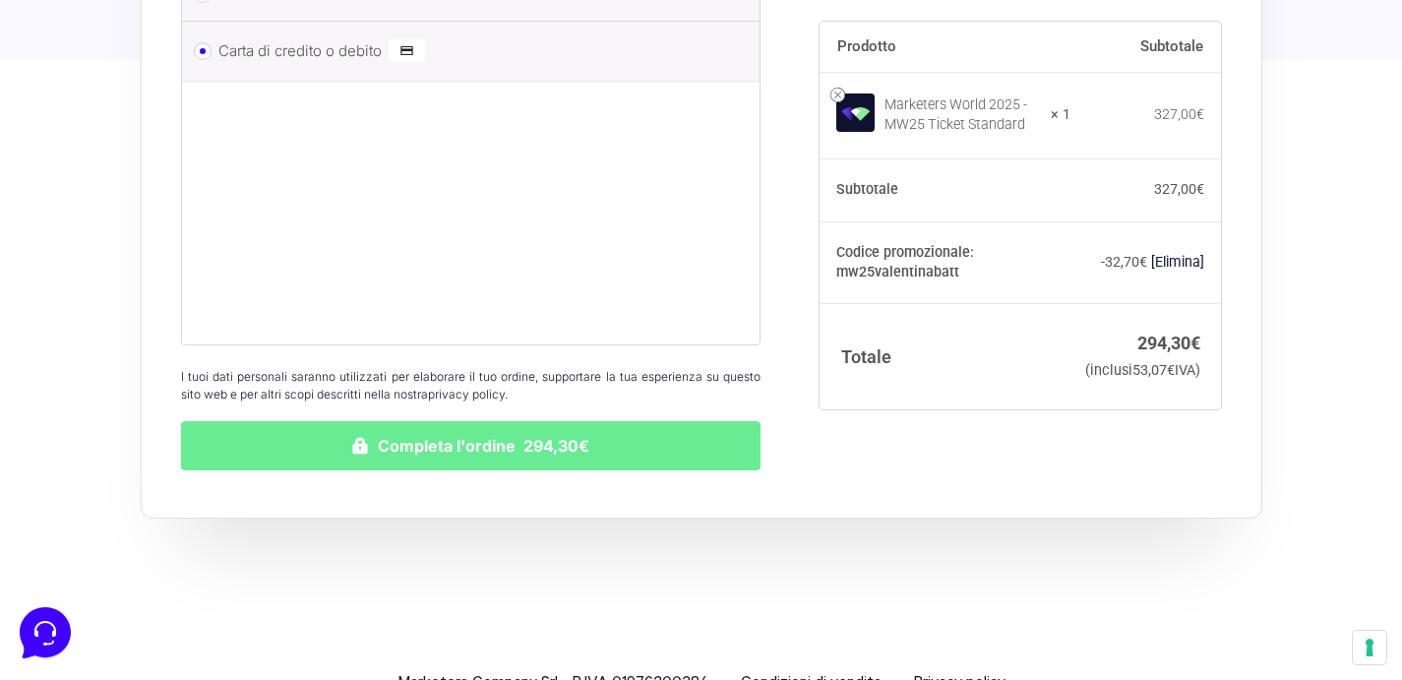
scroll to position [2188, 0]
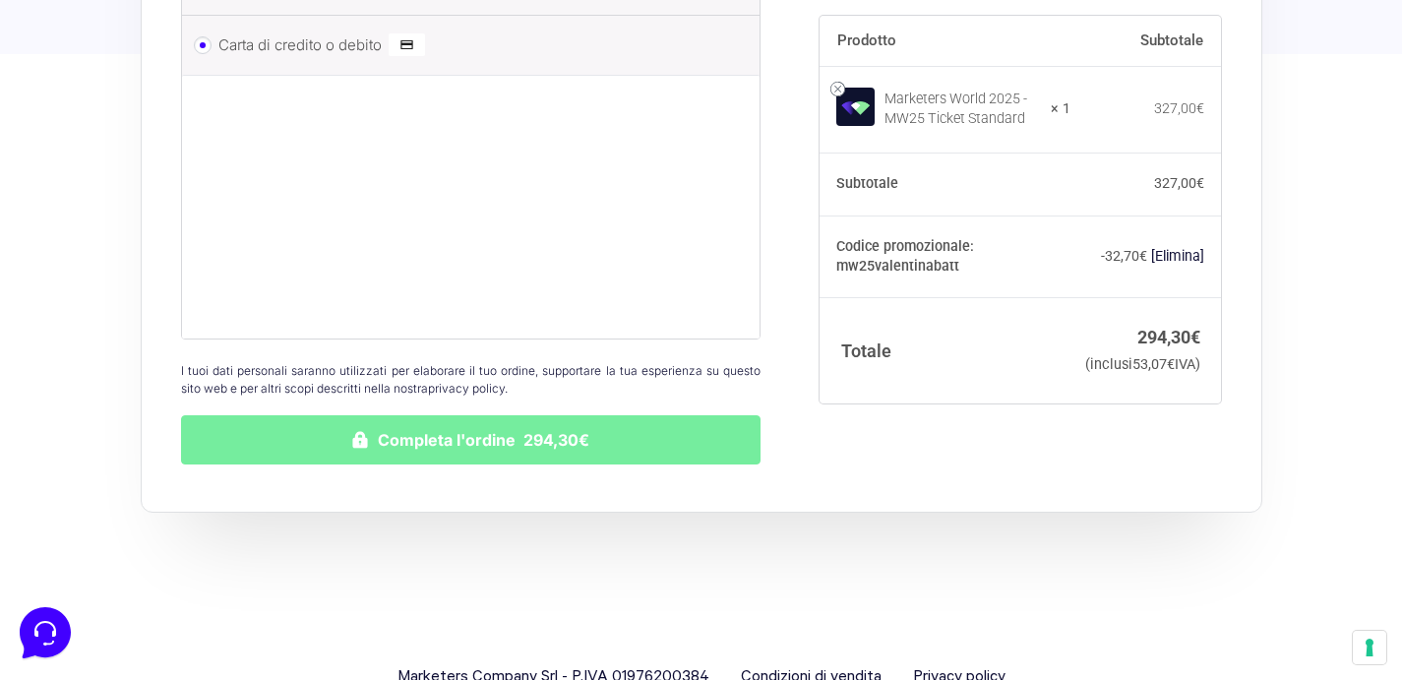
click at [391, 416] on button "Completa l'ordine 294,30€" at bounding box center [471, 439] width 581 height 49
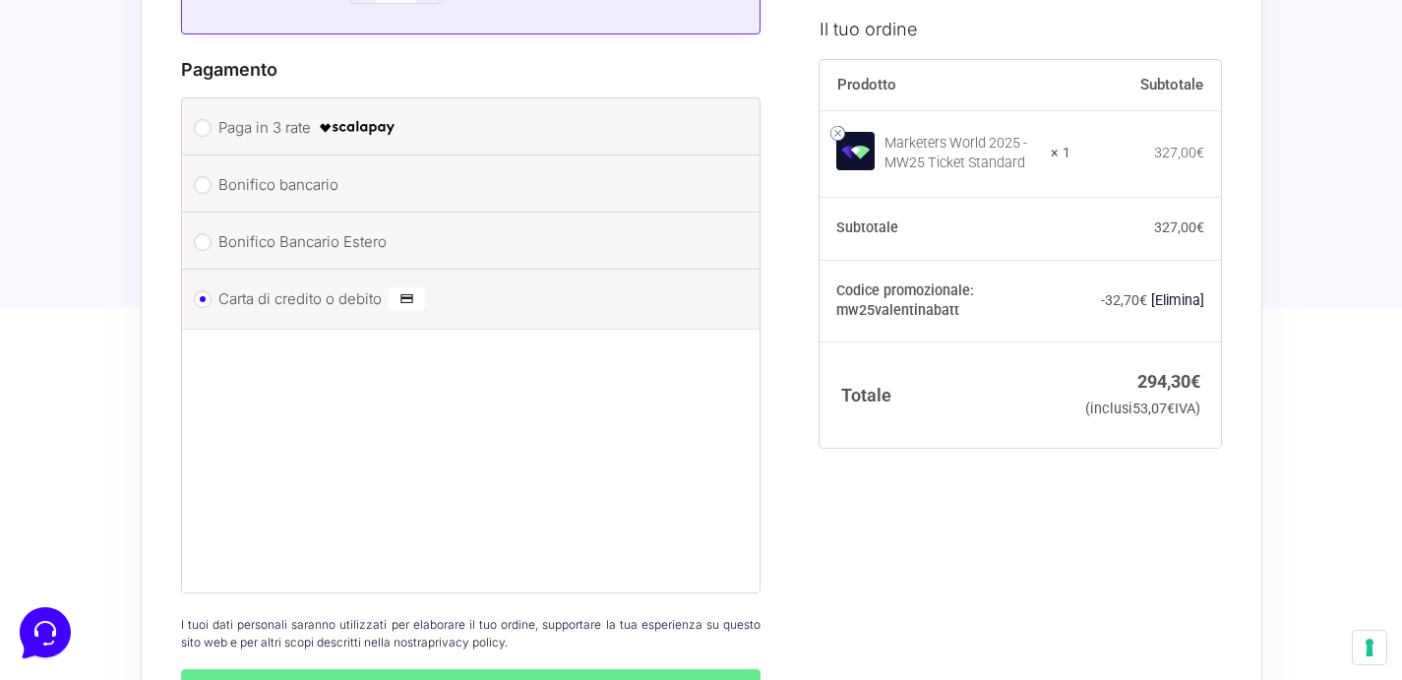
scroll to position [2018, 0]
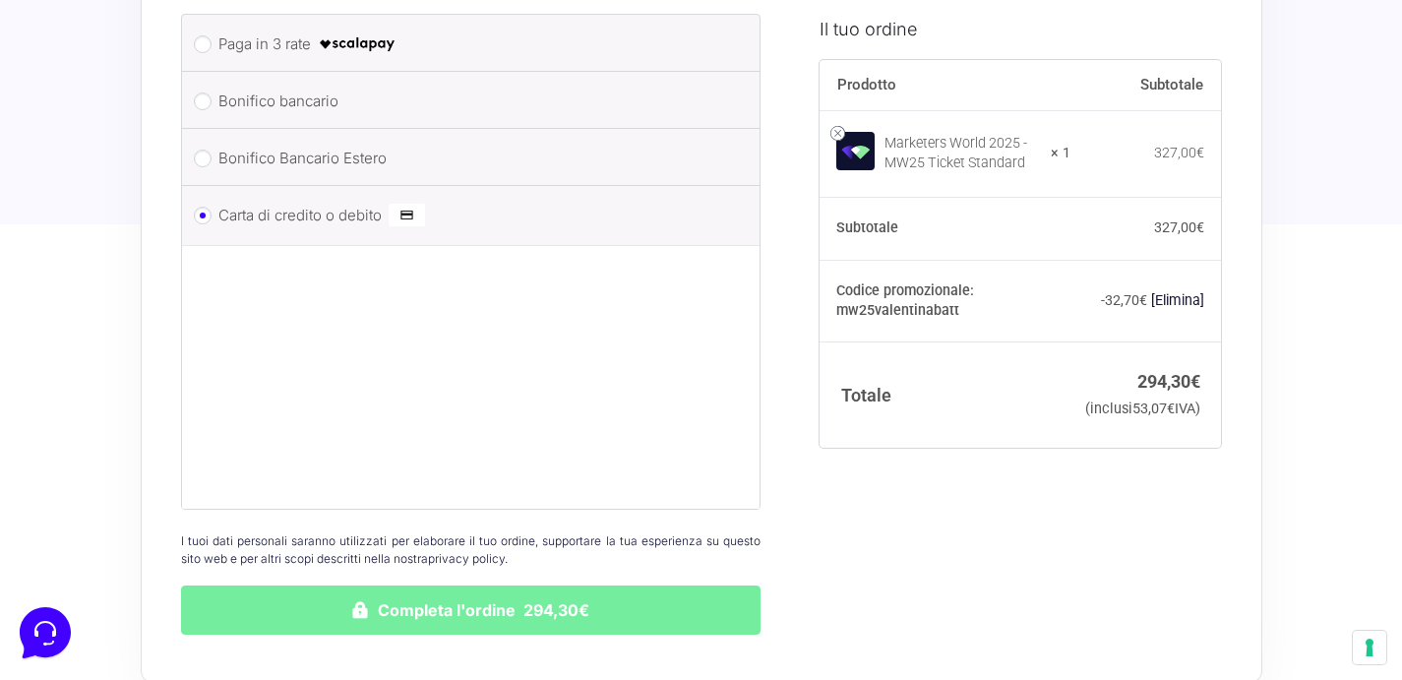
click at [497, 590] on button "Completa l'ordine 294,30€" at bounding box center [471, 609] width 581 height 49
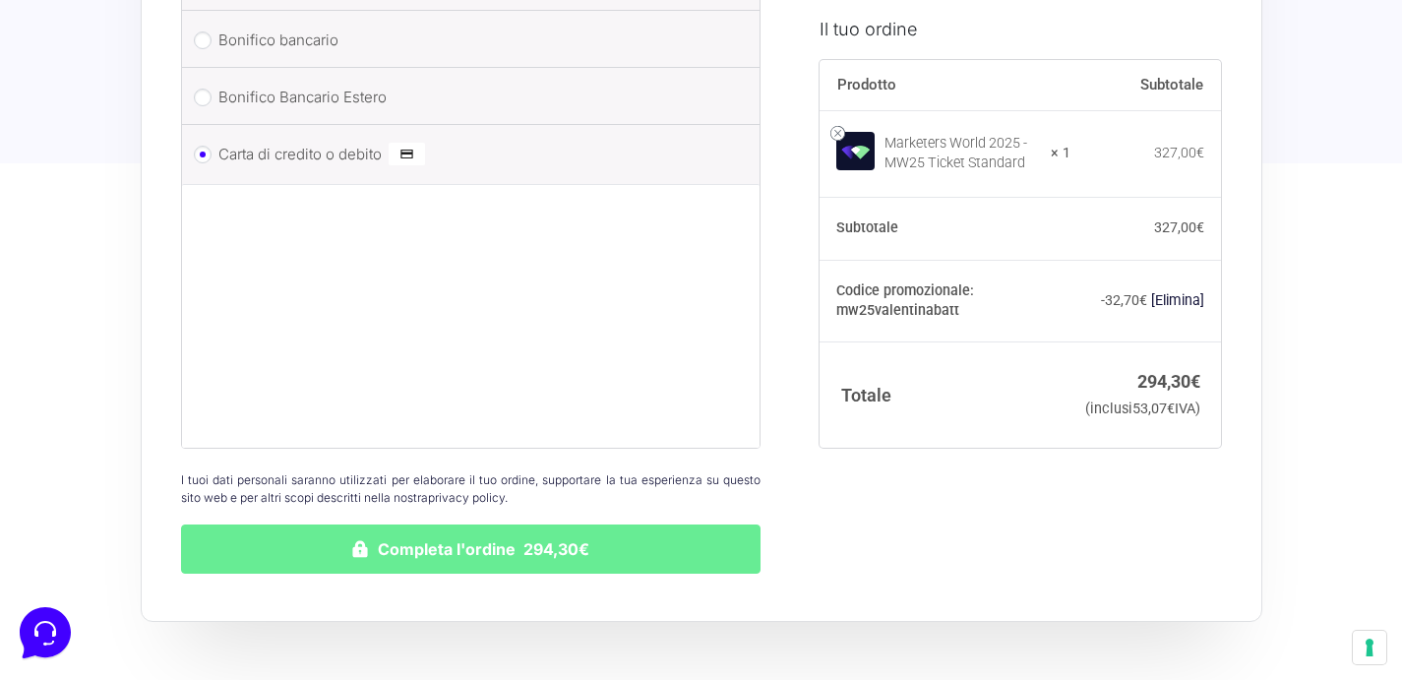
scroll to position [2082, 0]
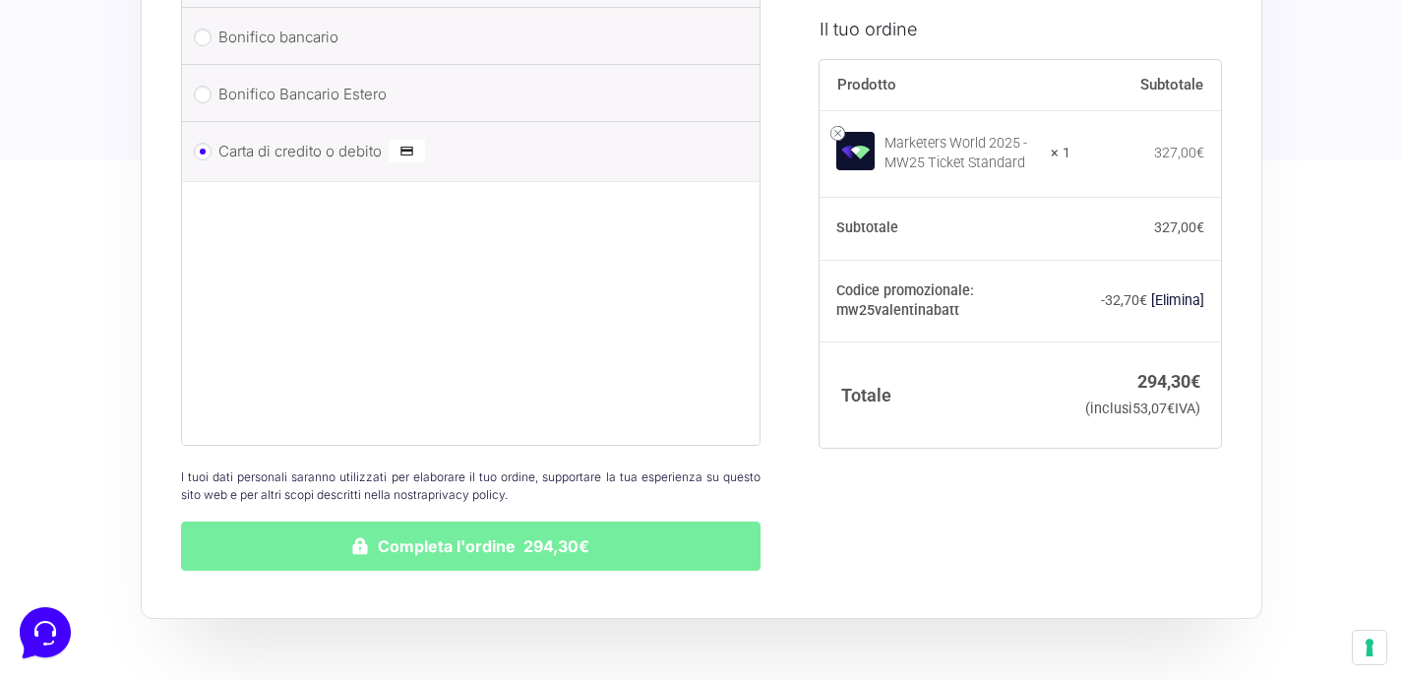
click at [398, 533] on button "Completa l'ordine 294,30€" at bounding box center [471, 545] width 581 height 49
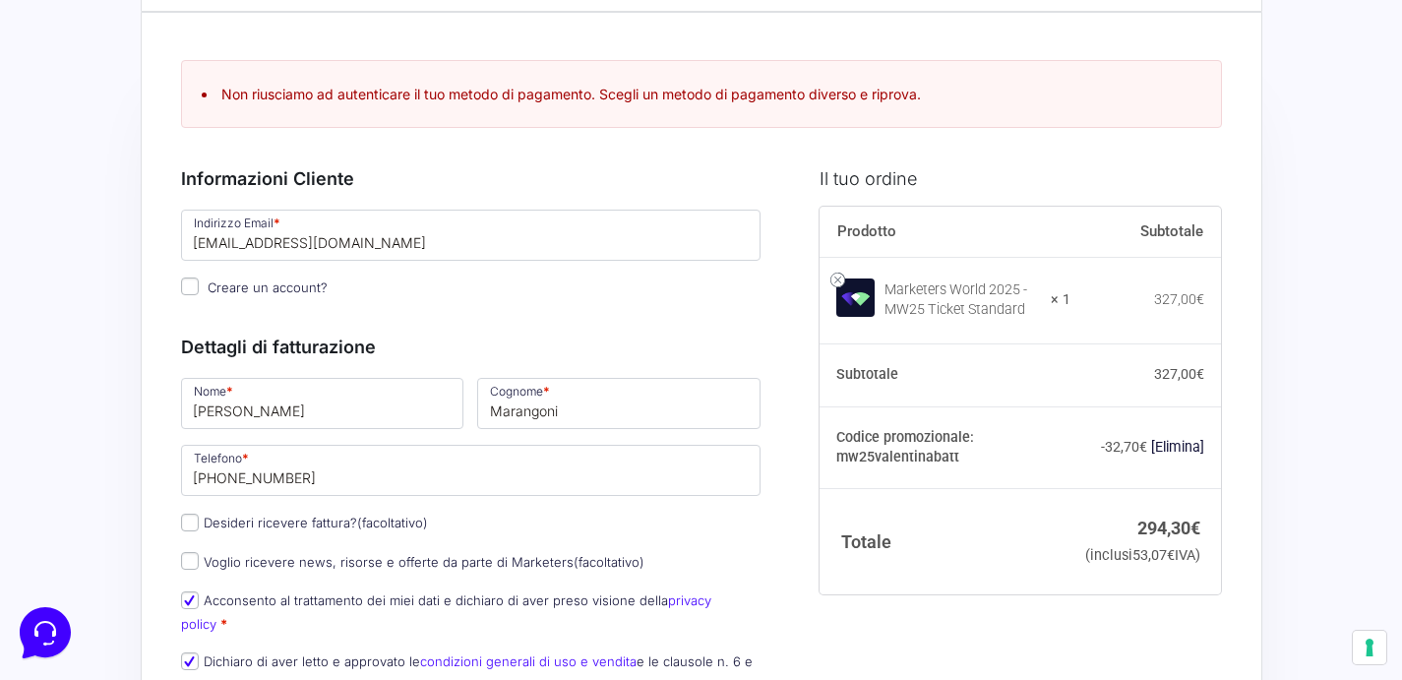
scroll to position [52, 0]
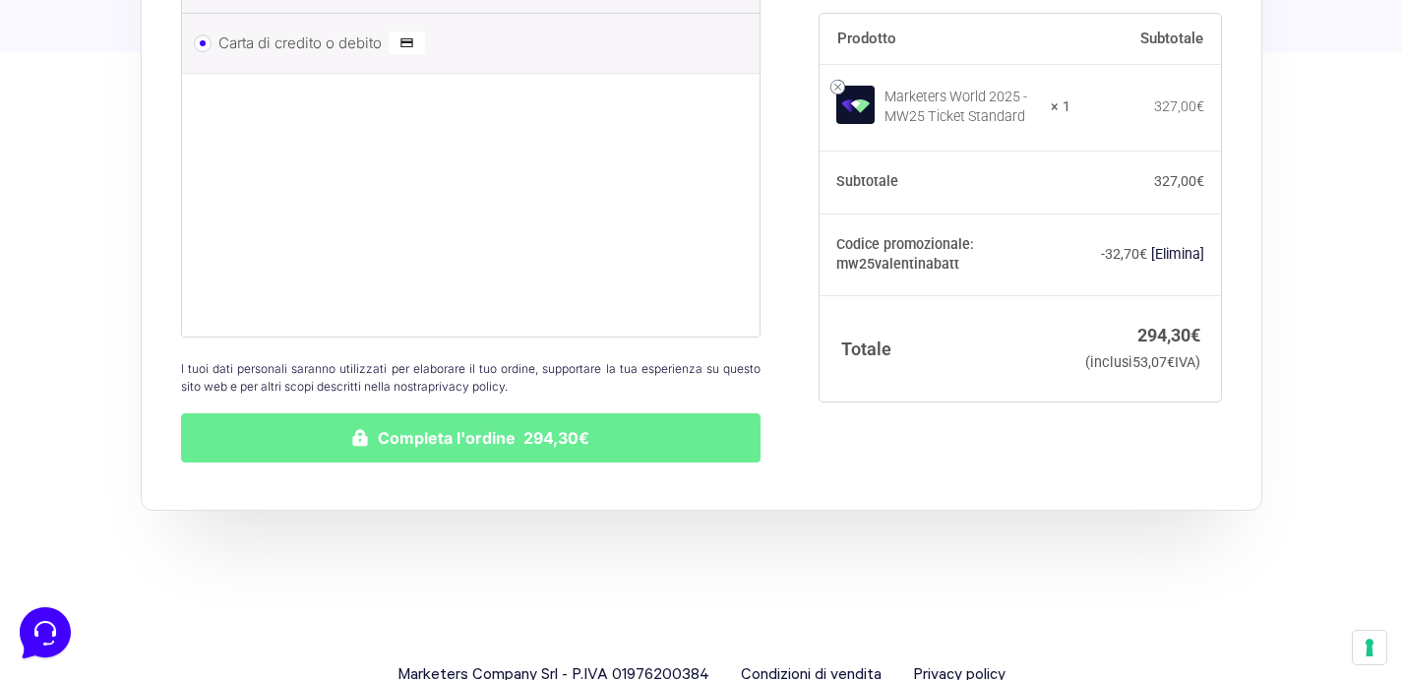
scroll to position [2230, 0]
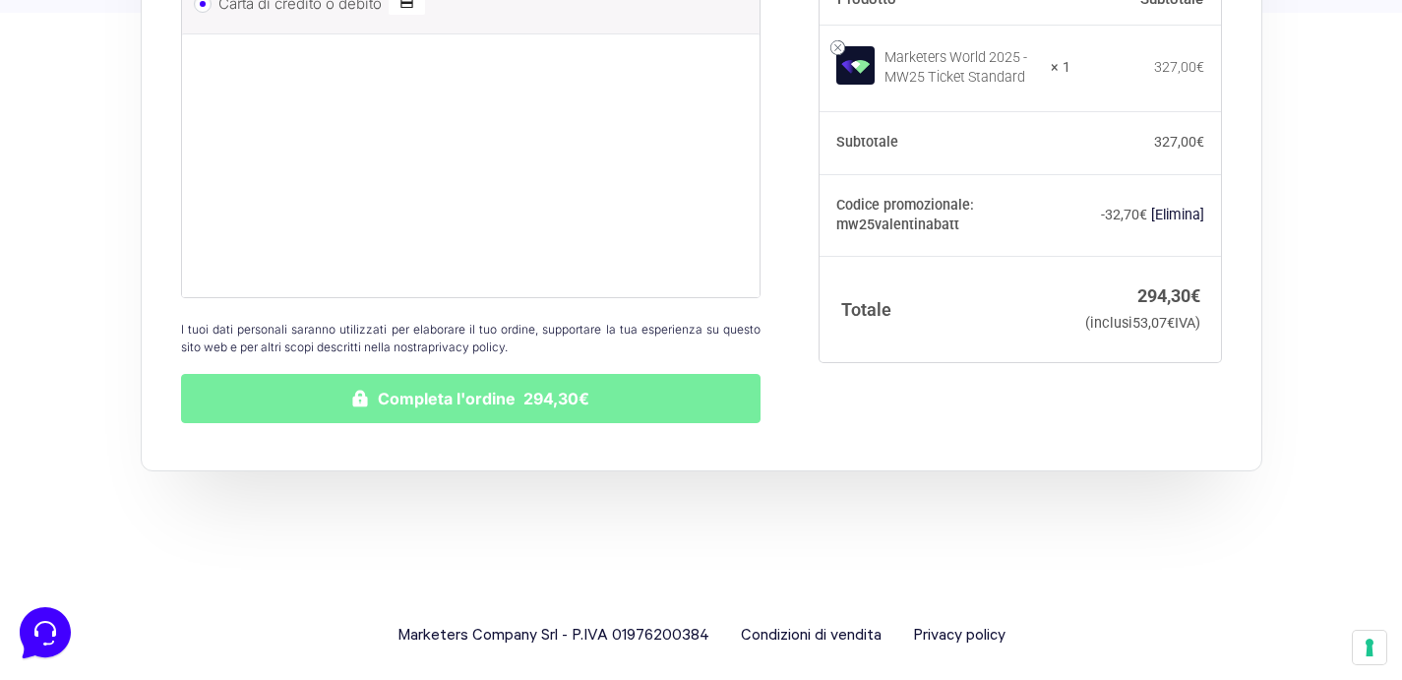
click at [361, 377] on button "Completa l'ordine 294,30€" at bounding box center [471, 398] width 581 height 49
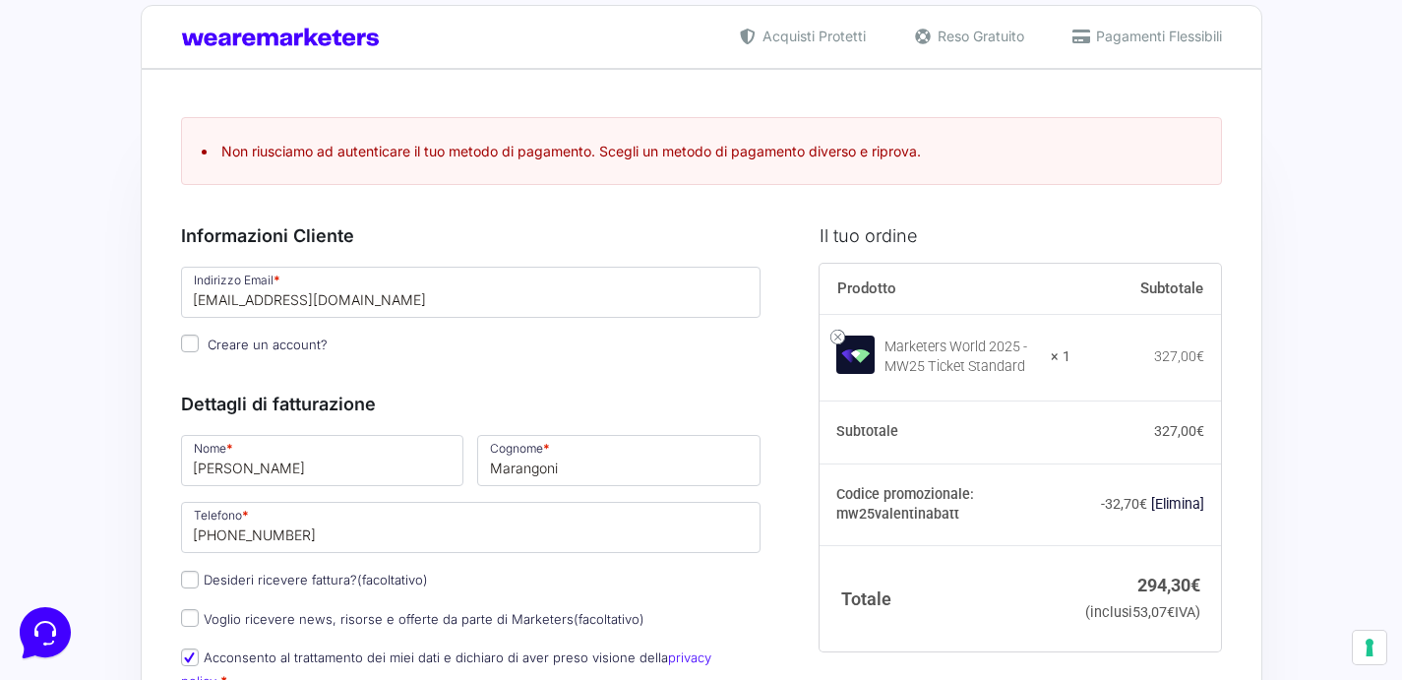
scroll to position [29, 0]
